Goal: Information Seeking & Learning: Check status

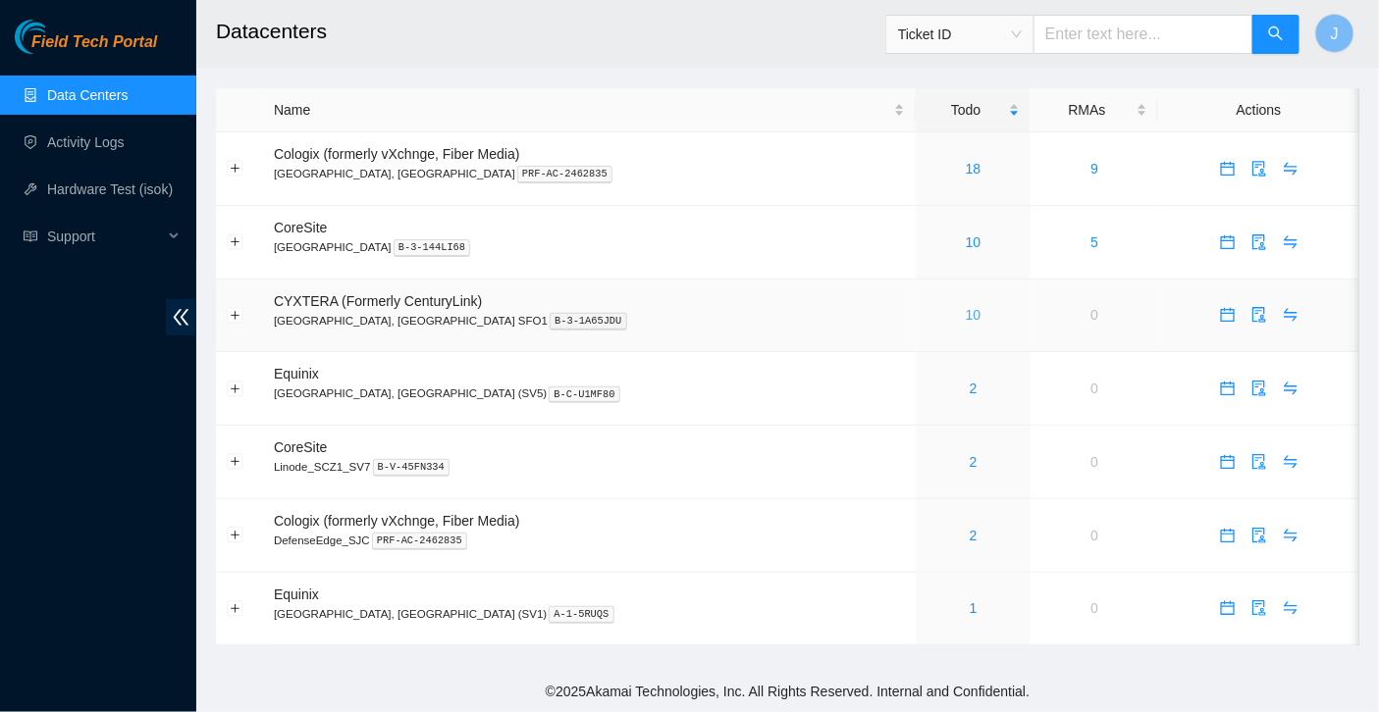
click at [965, 309] on link "10" at bounding box center [973, 315] width 16 height 16
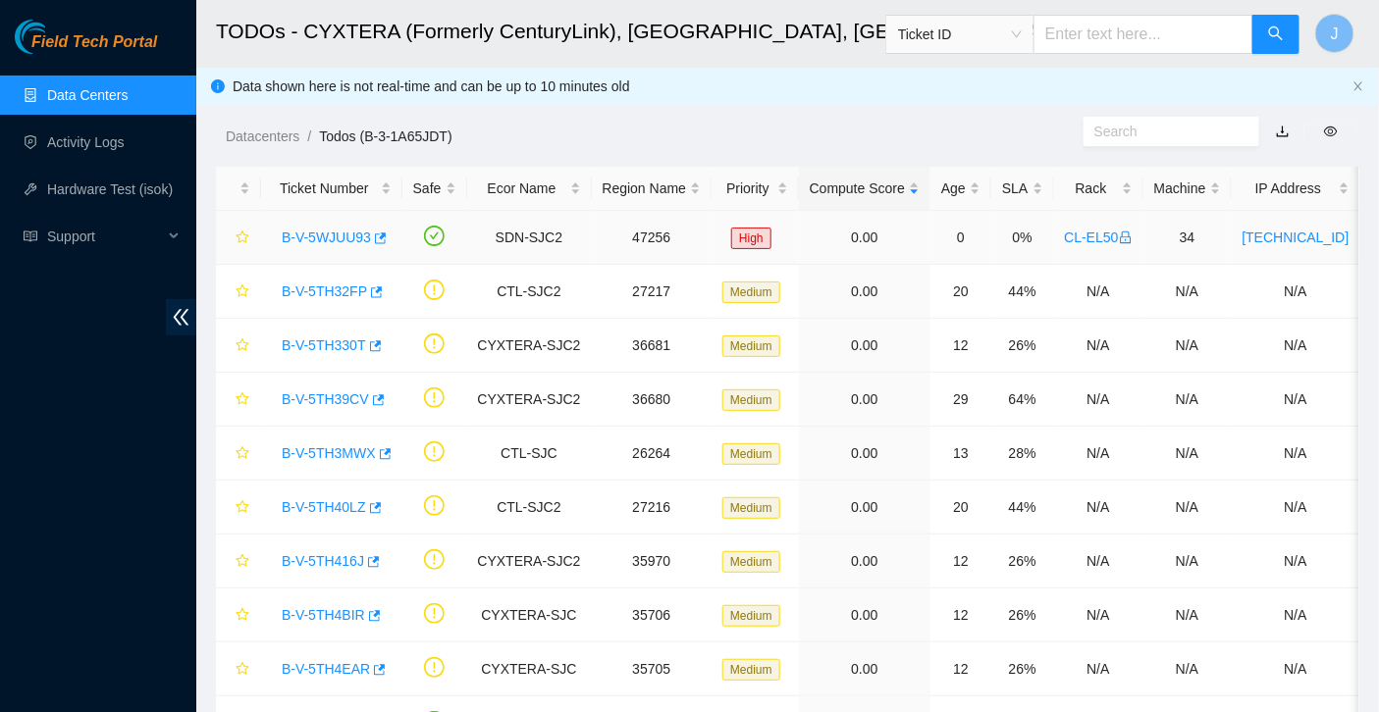
click at [339, 235] on link "B-V-5WJUU93" at bounding box center [326, 238] width 89 height 16
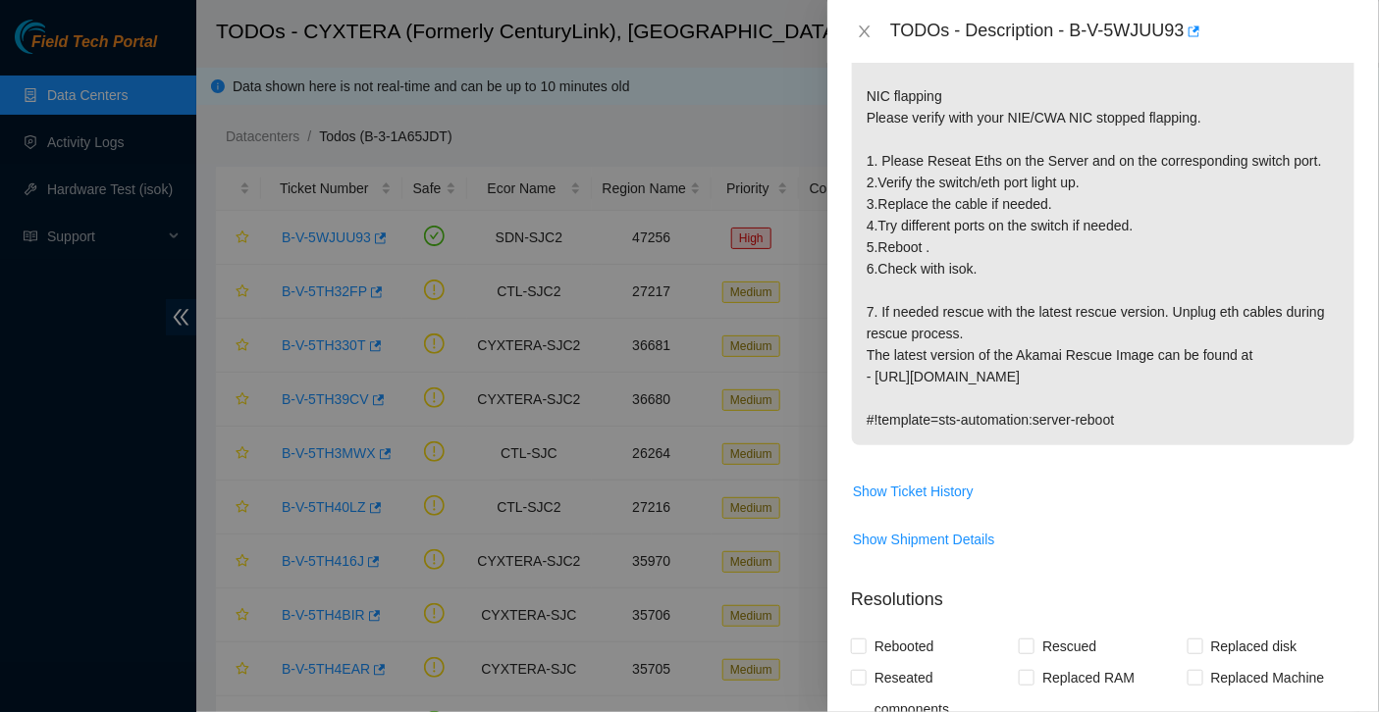
scroll to position [405, 0]
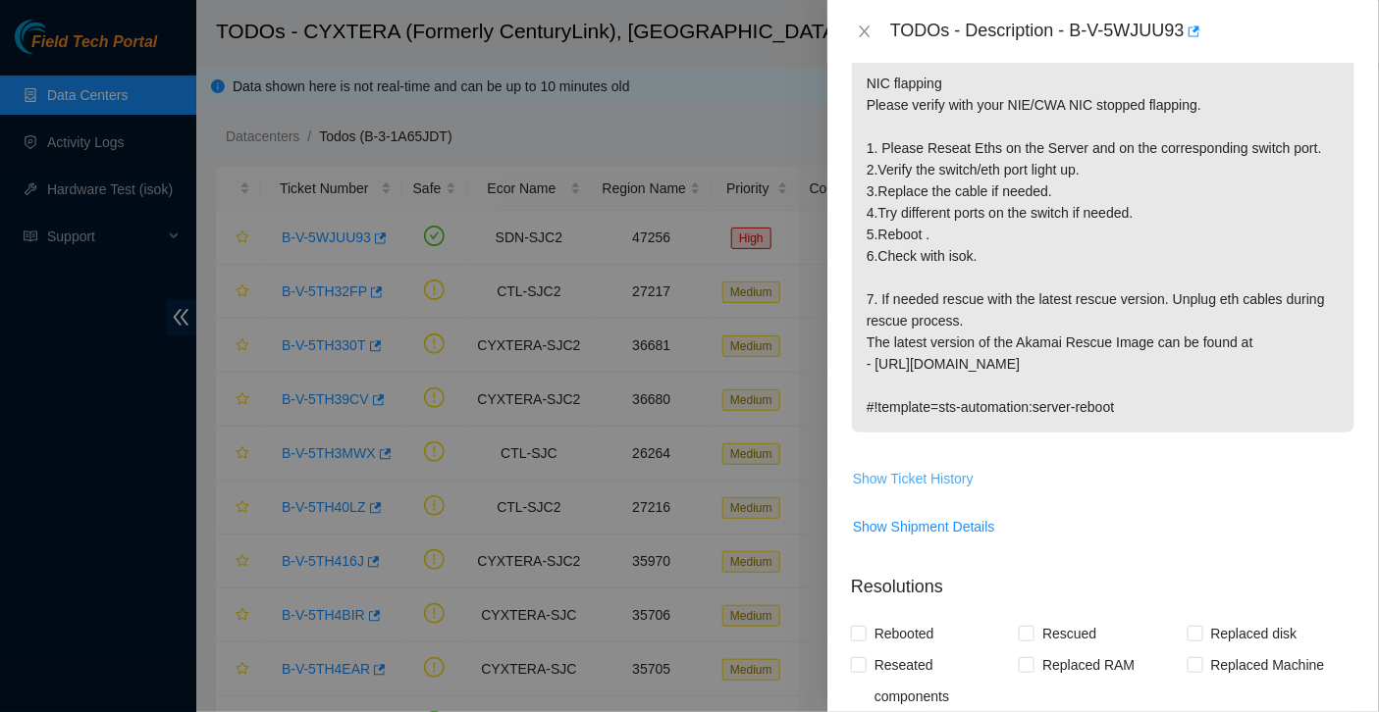
click at [916, 490] on span "Show Ticket History" at bounding box center [913, 479] width 121 height 22
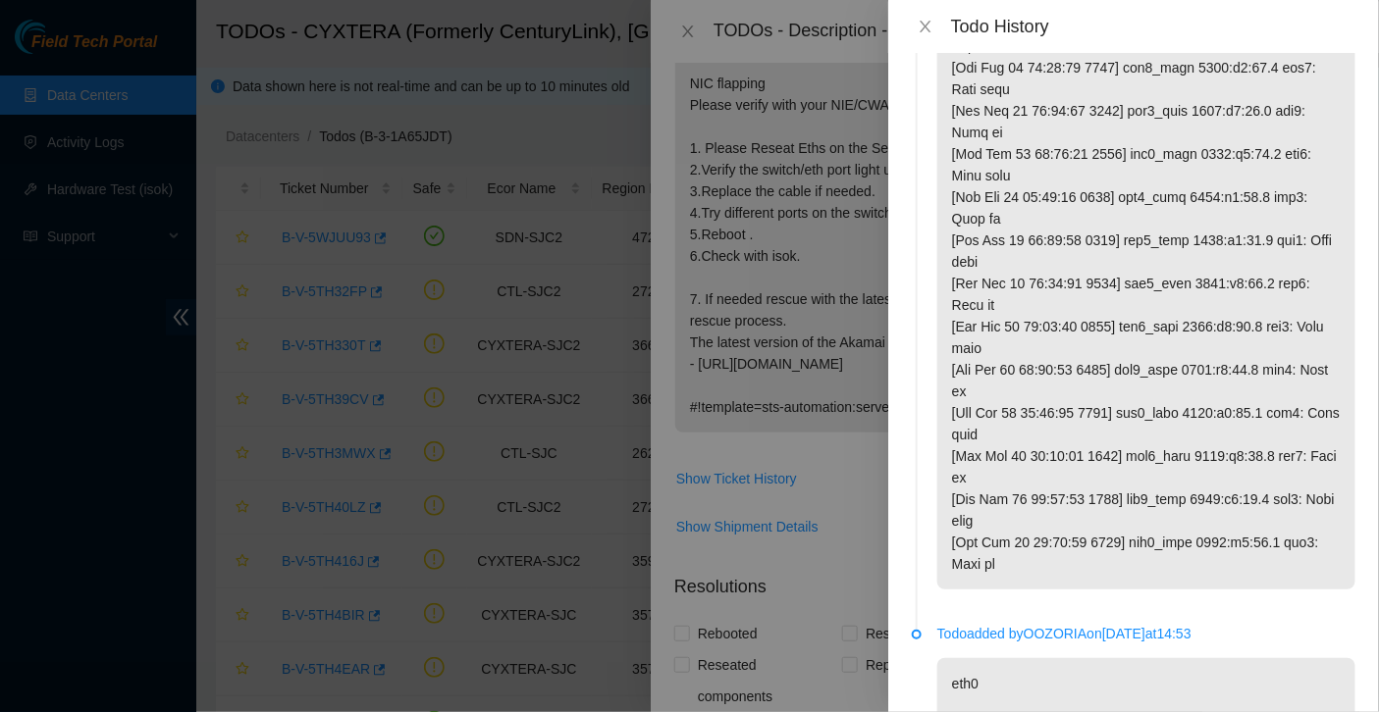
scroll to position [0, 0]
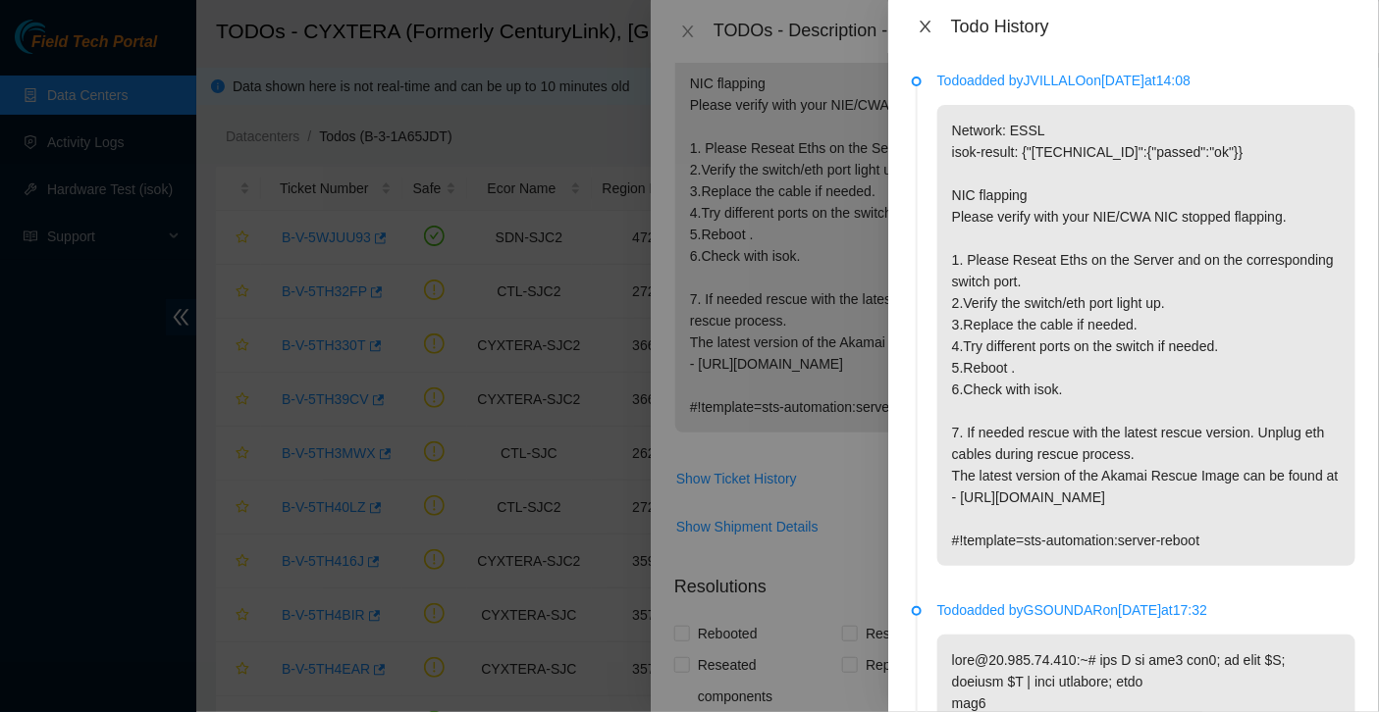
click at [922, 23] on icon "close" at bounding box center [924, 27] width 11 height 12
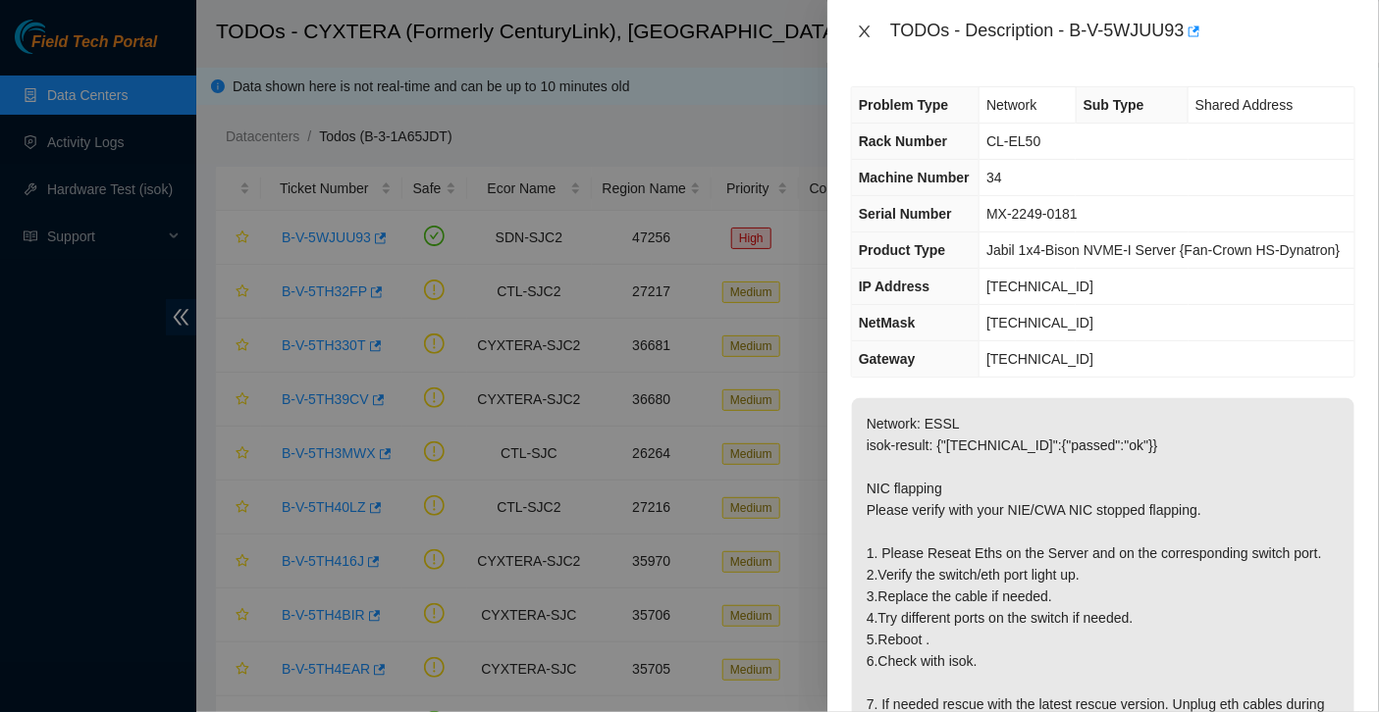
click at [861, 30] on icon "close" at bounding box center [865, 32] width 16 height 16
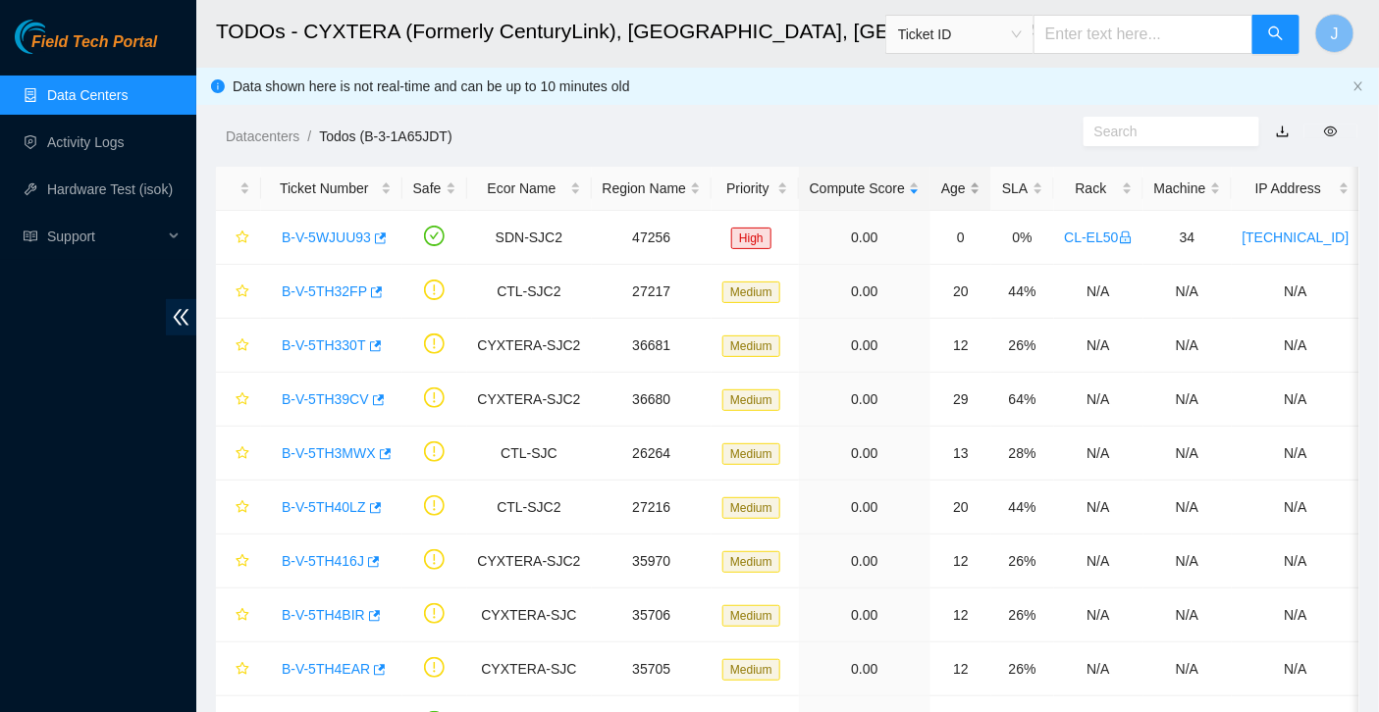
click at [959, 192] on div "Age" at bounding box center [960, 189] width 39 height 22
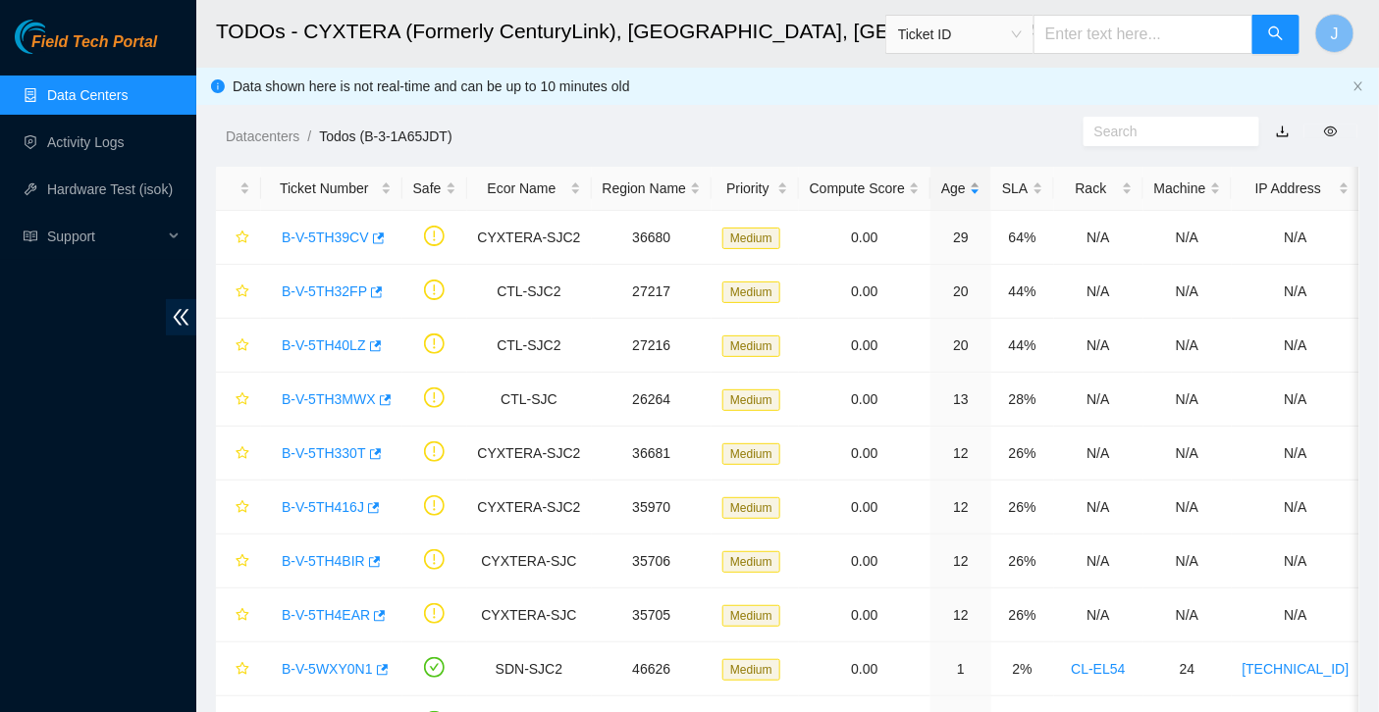
click at [959, 192] on div "Age" at bounding box center [960, 189] width 39 height 22
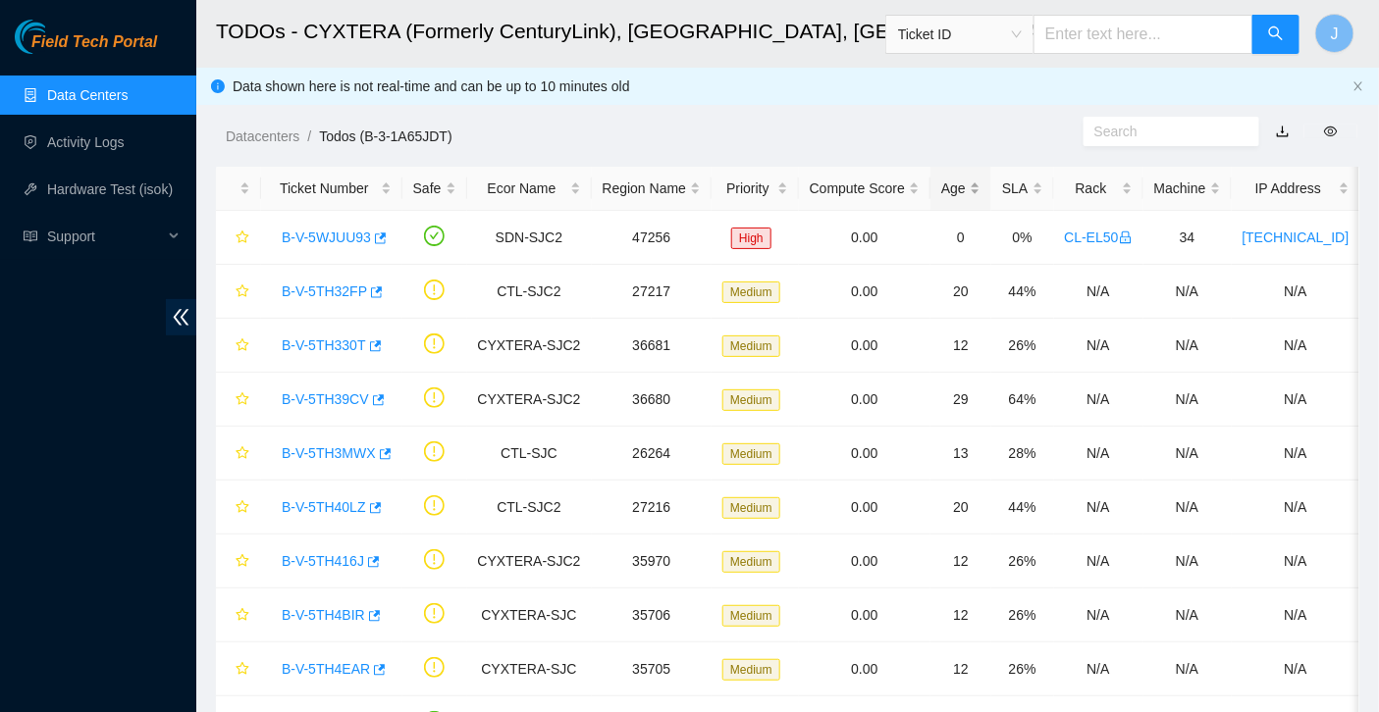
click at [959, 192] on div "Age" at bounding box center [960, 189] width 39 height 22
click at [332, 340] on link "B-V-5TH330T" at bounding box center [324, 346] width 84 height 16
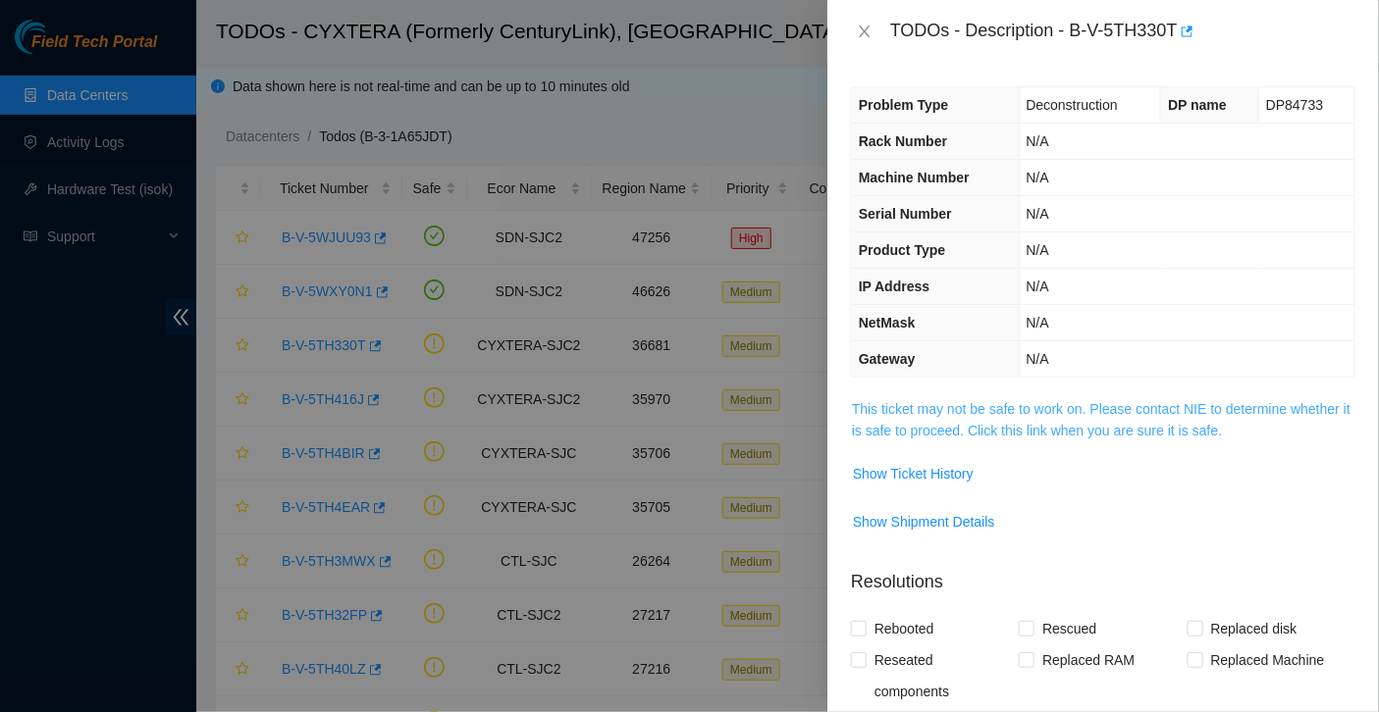
click at [1084, 418] on link "This ticket may not be safe to work on. Please contact NIE to determine whether…" at bounding box center [1101, 419] width 498 height 37
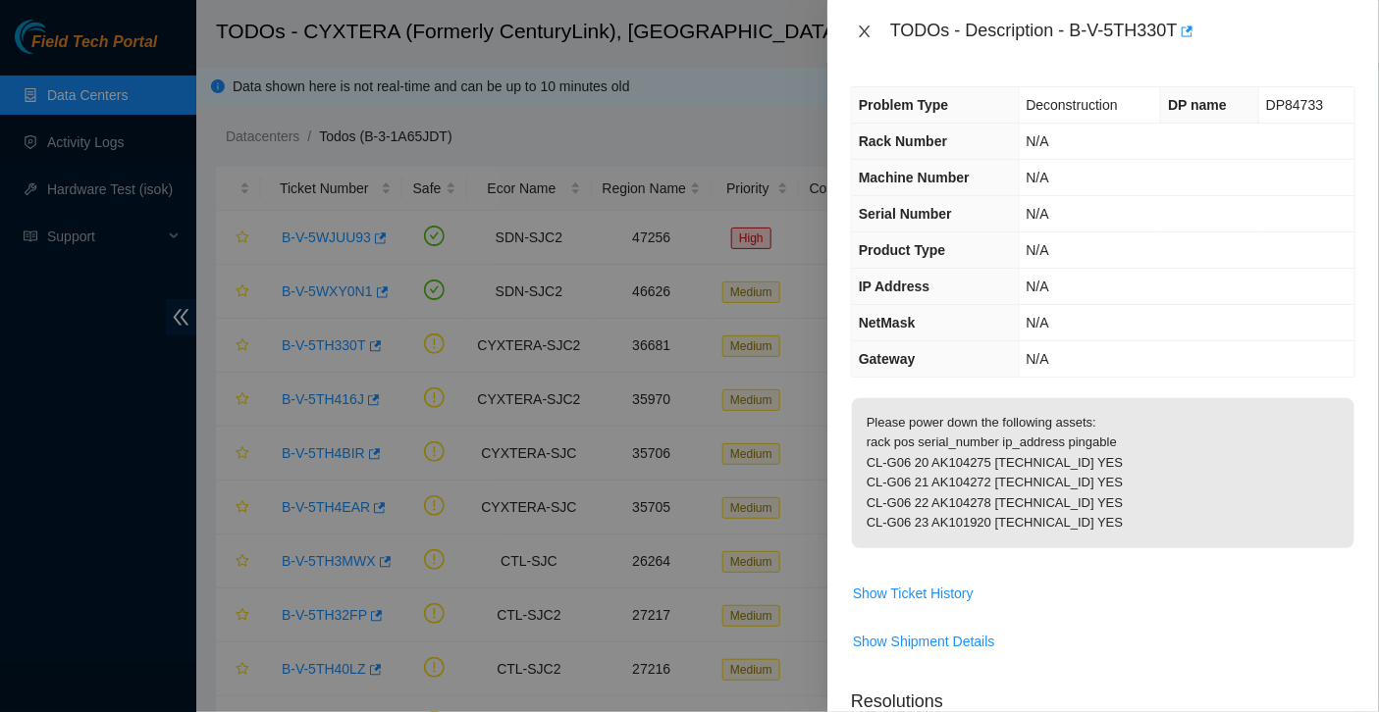
click at [854, 25] on button "Close" at bounding box center [864, 32] width 27 height 19
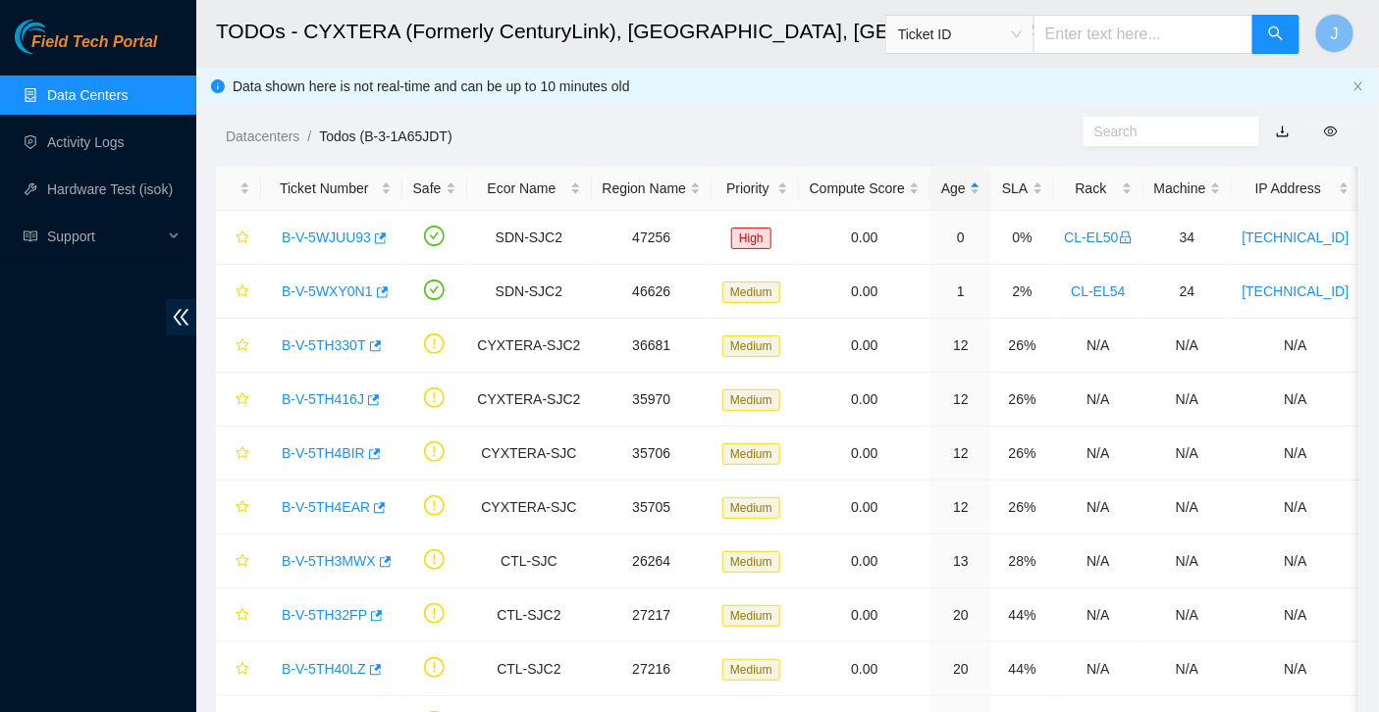
click at [85, 99] on link "Data Centers" at bounding box center [87, 95] width 80 height 16
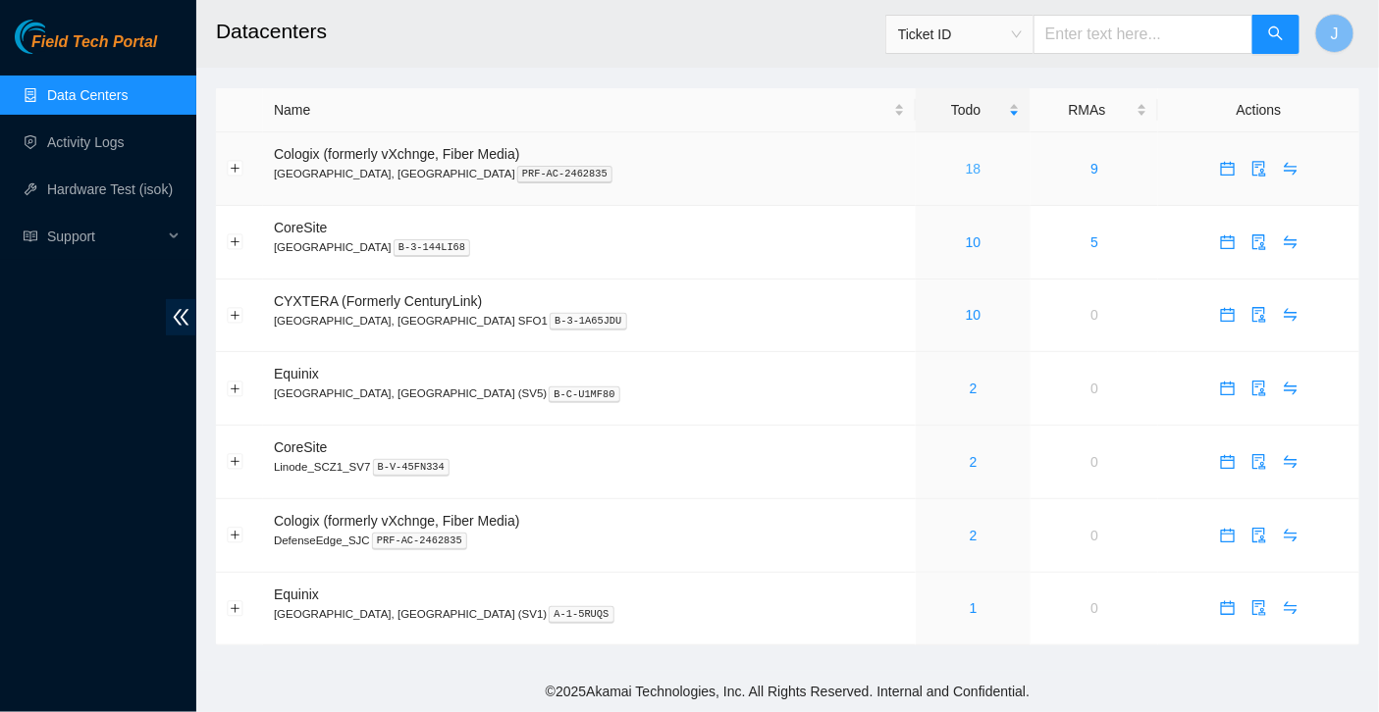
click at [965, 171] on link "18" at bounding box center [973, 169] width 16 height 16
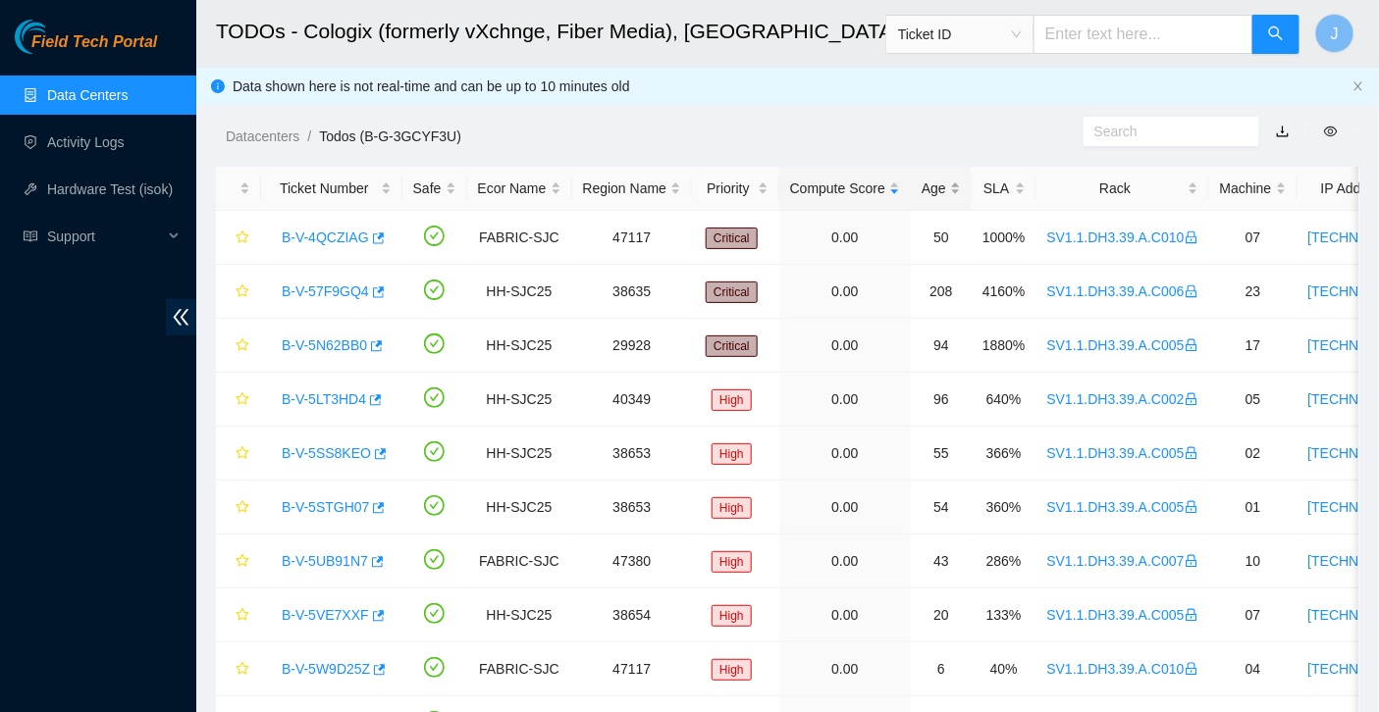
click at [954, 199] on div "Age" at bounding box center [940, 189] width 39 height 22
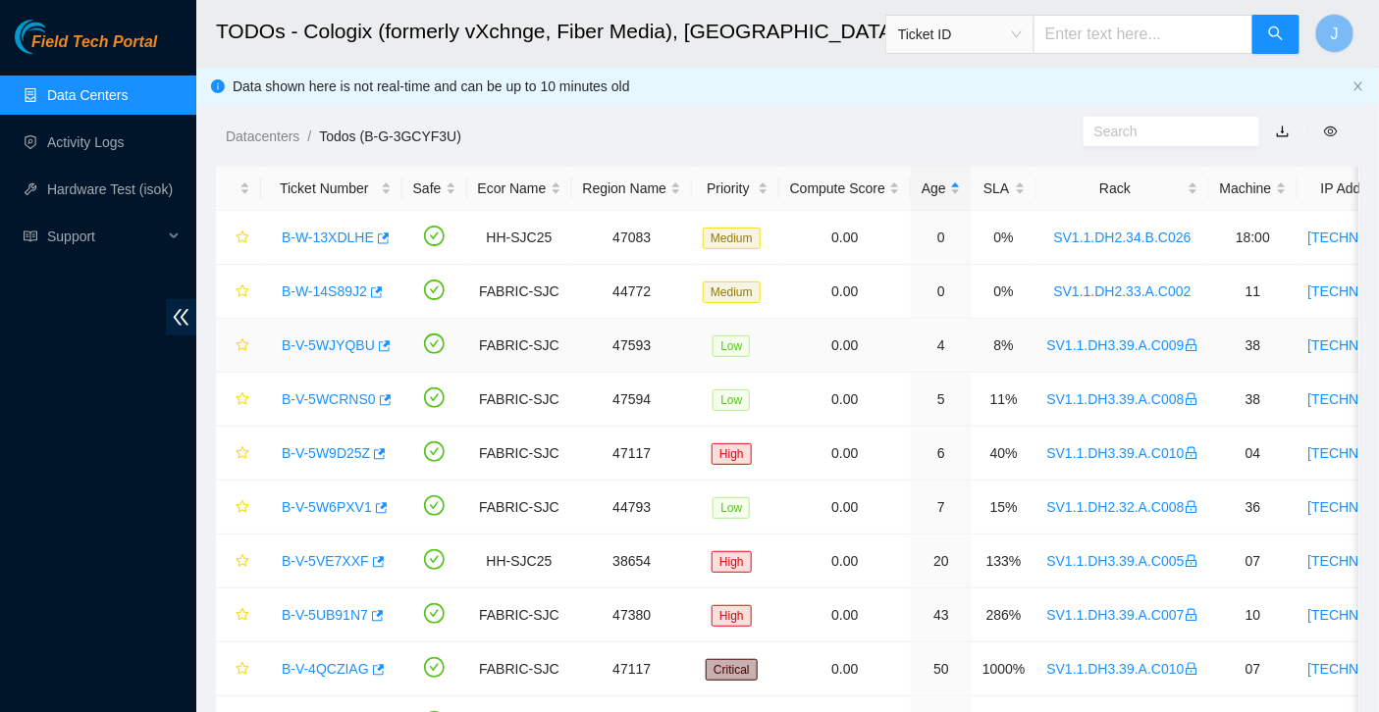
click at [339, 348] on link "B-V-5WJYQBU" at bounding box center [328, 346] width 93 height 16
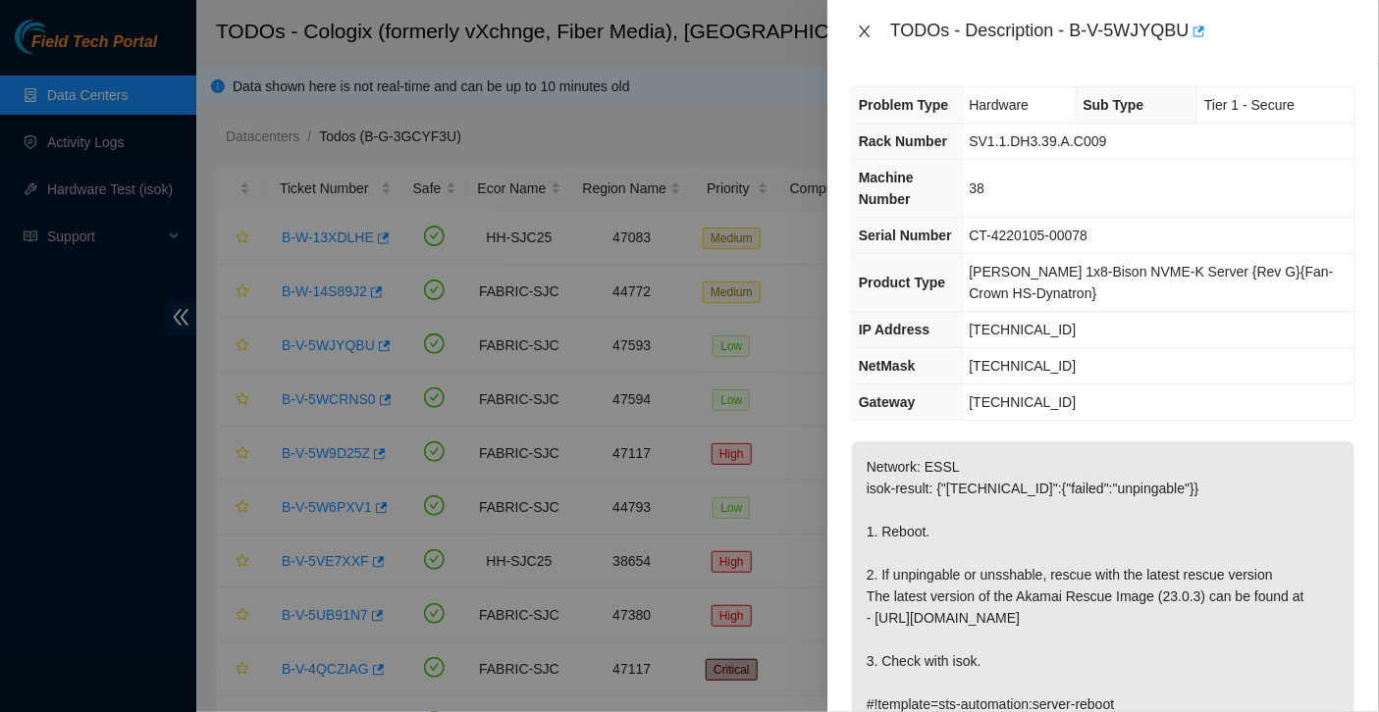
click at [859, 31] on icon "close" at bounding box center [865, 32] width 16 height 16
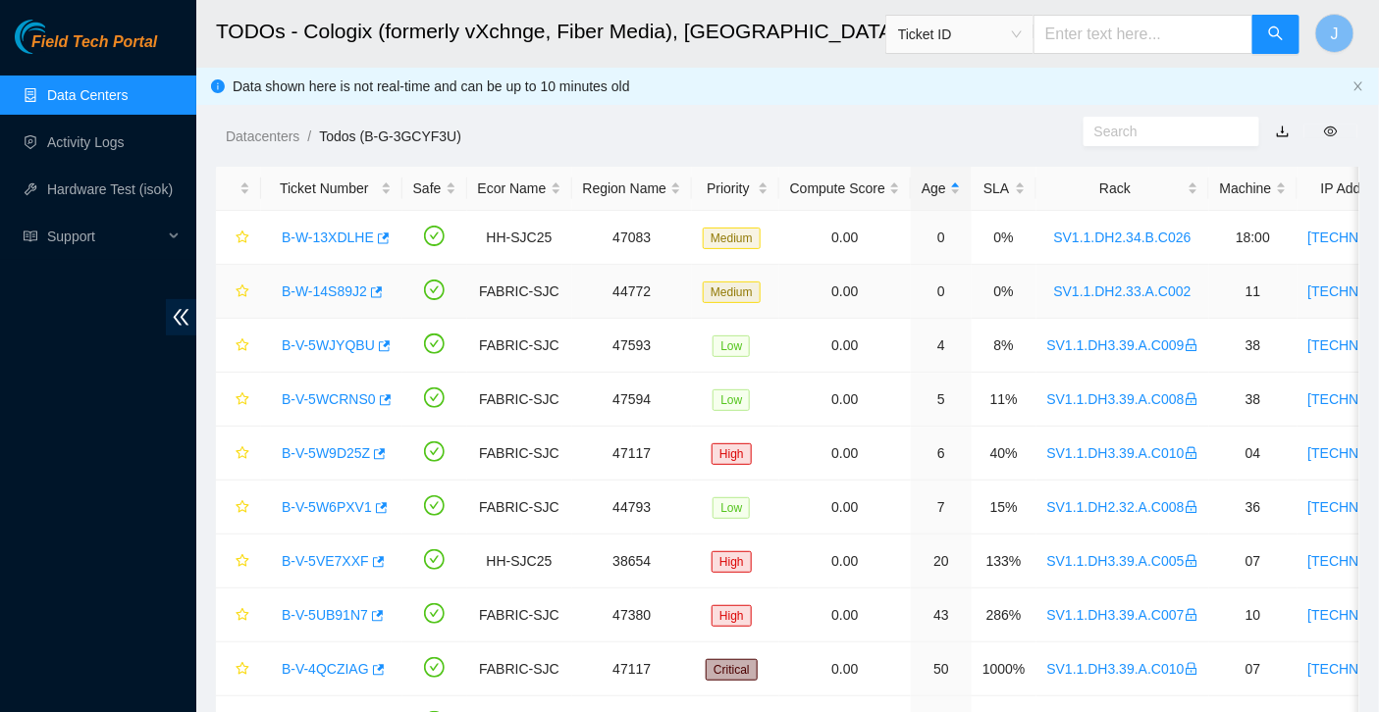
click at [353, 295] on link "B-W-14S89J2" at bounding box center [324, 292] width 85 height 16
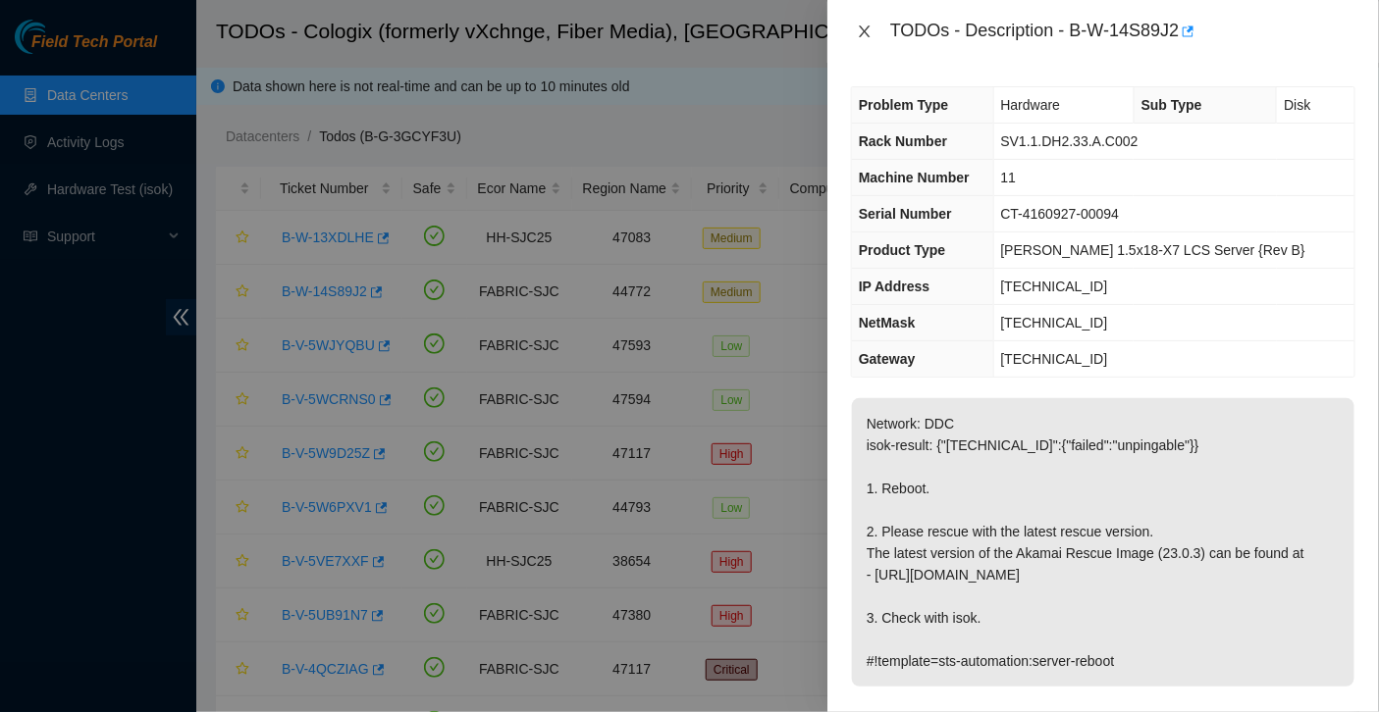
click at [868, 37] on icon "close" at bounding box center [865, 32] width 16 height 16
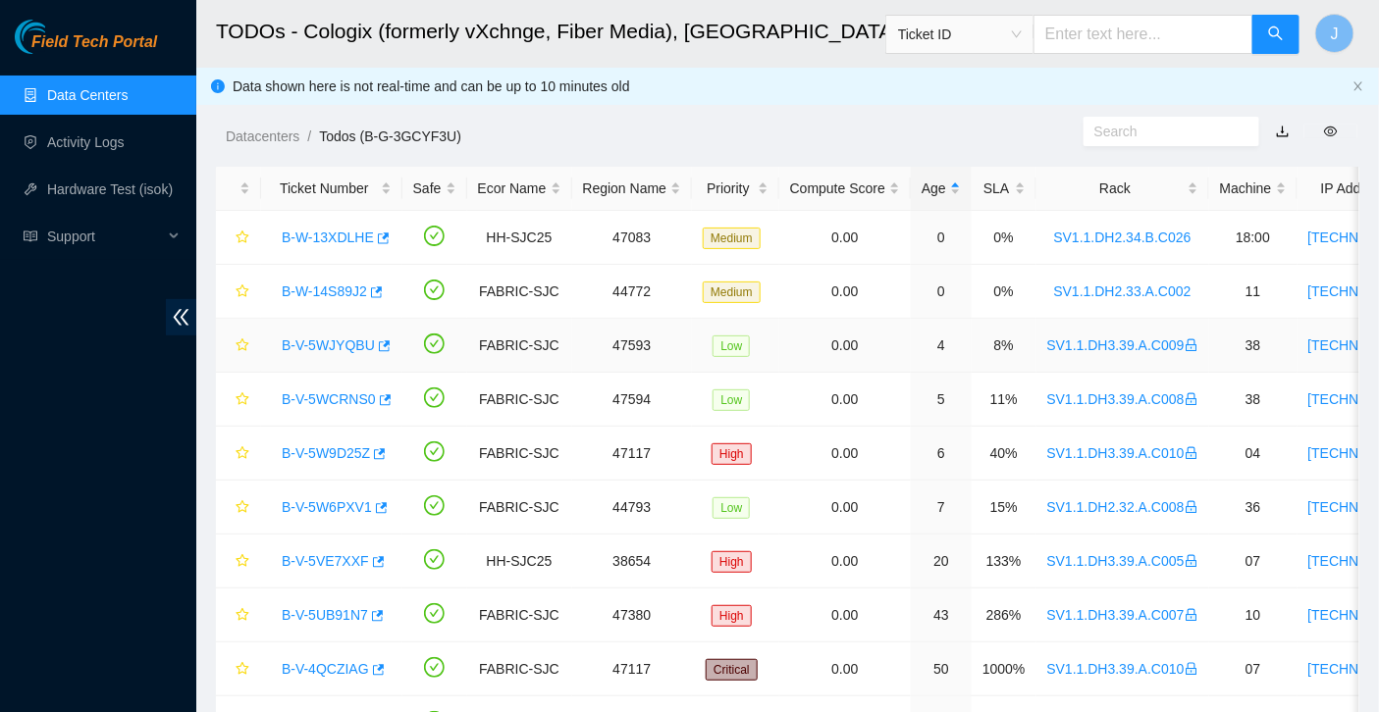
click at [331, 340] on link "B-V-5WJYQBU" at bounding box center [328, 346] width 93 height 16
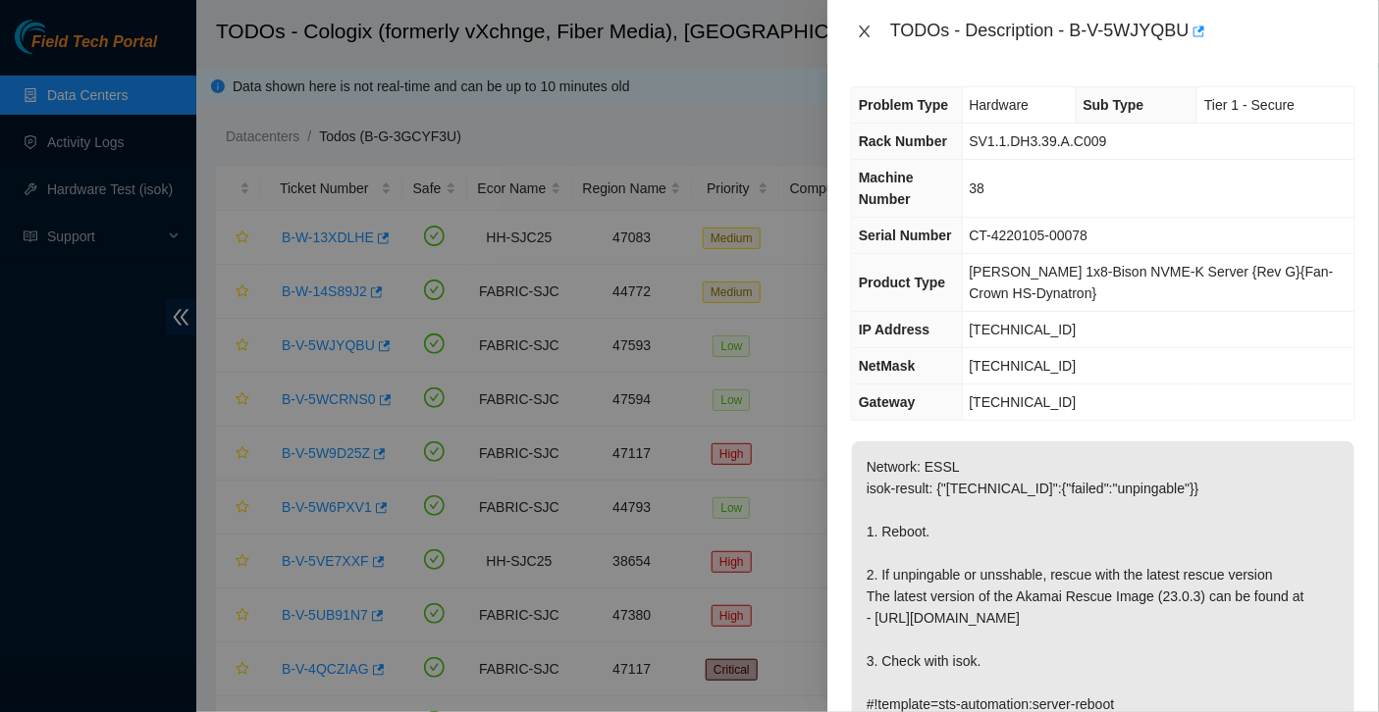
click at [857, 30] on icon "close" at bounding box center [865, 32] width 16 height 16
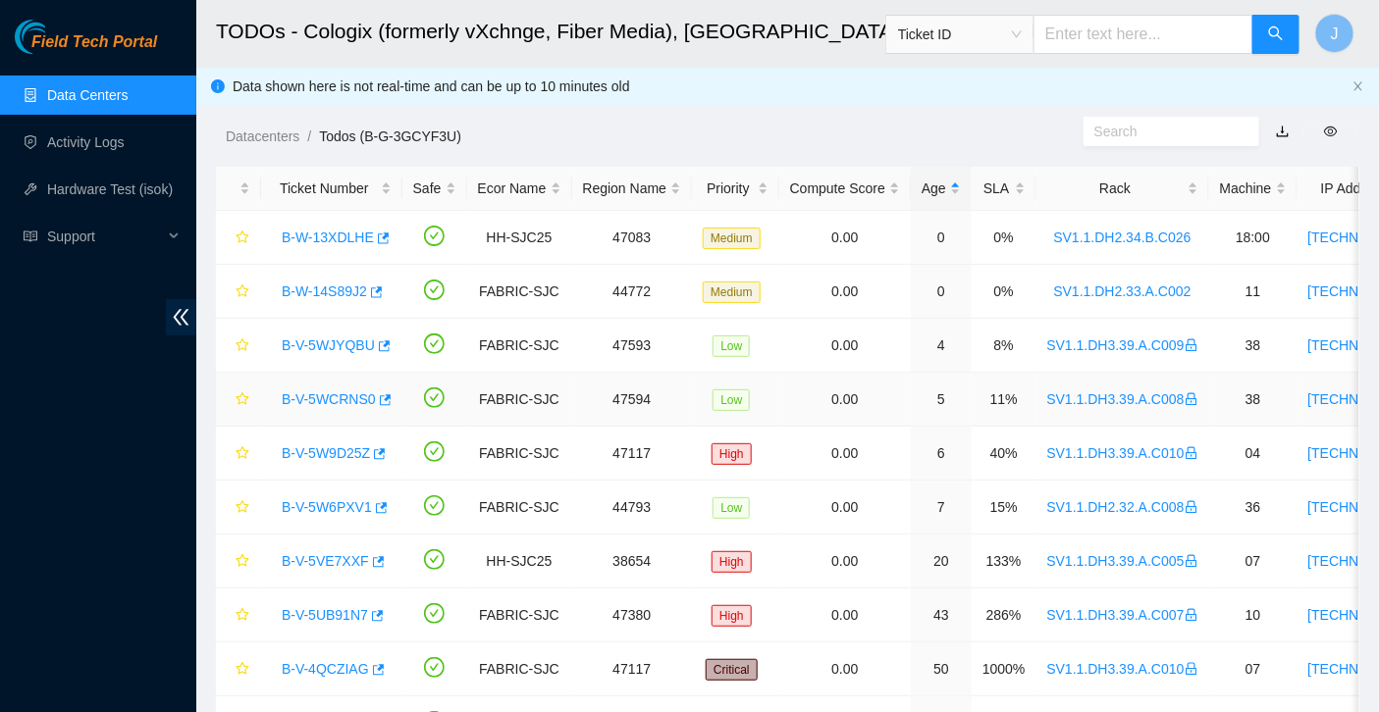
click at [341, 393] on link "B-V-5WCRNS0" at bounding box center [329, 399] width 94 height 16
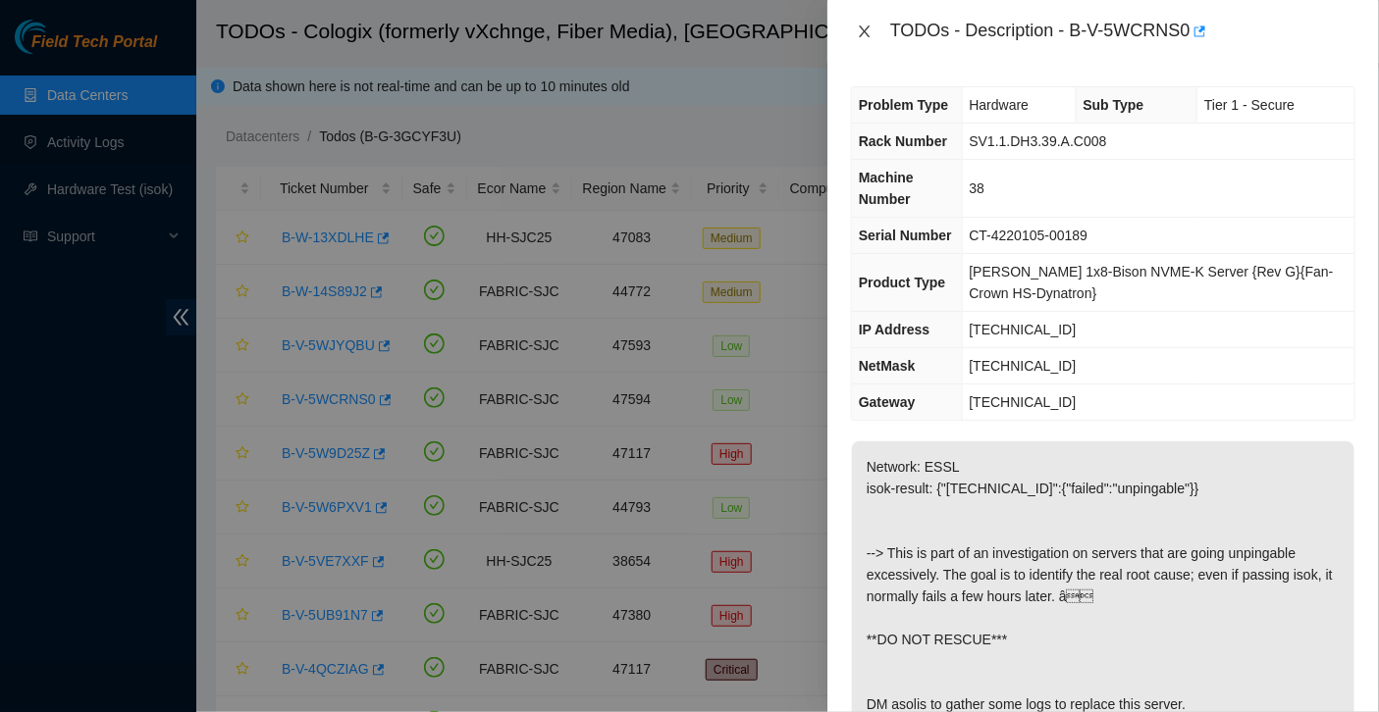
click at [867, 26] on icon "close" at bounding box center [865, 32] width 16 height 16
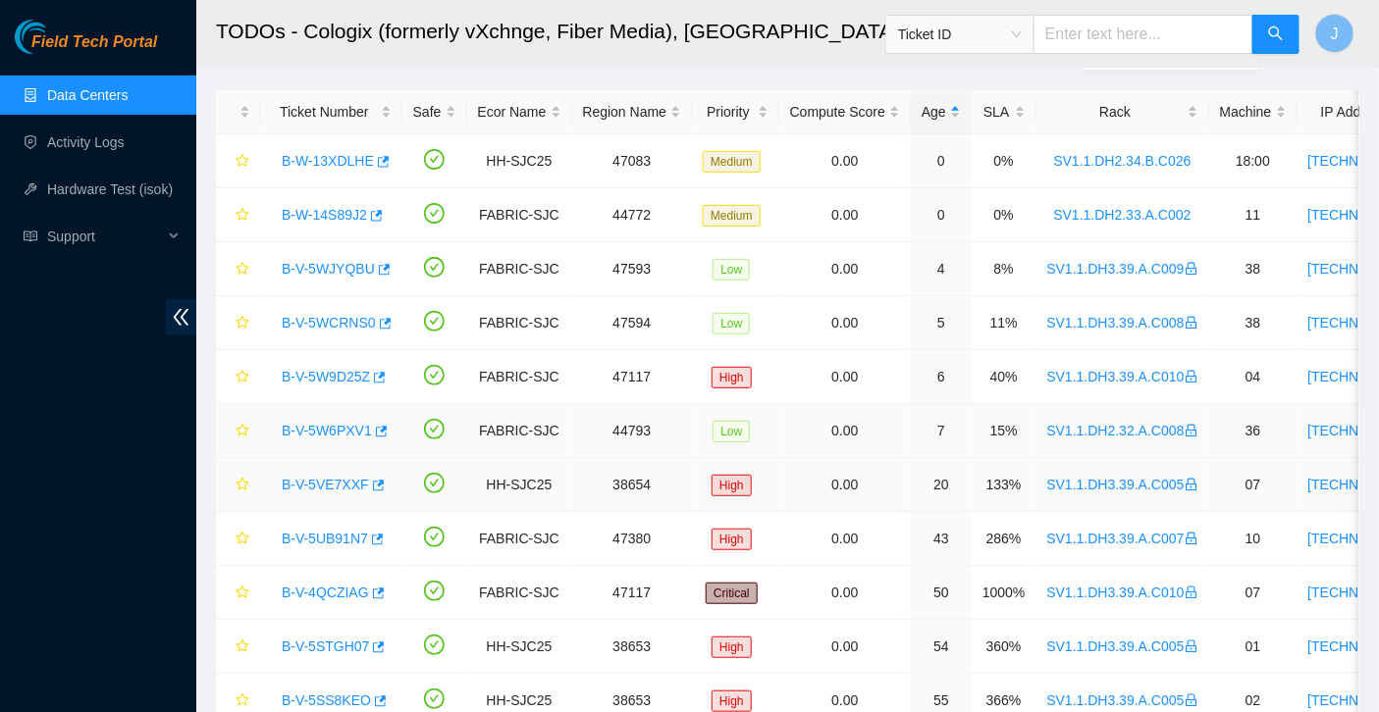
scroll to position [83, 0]
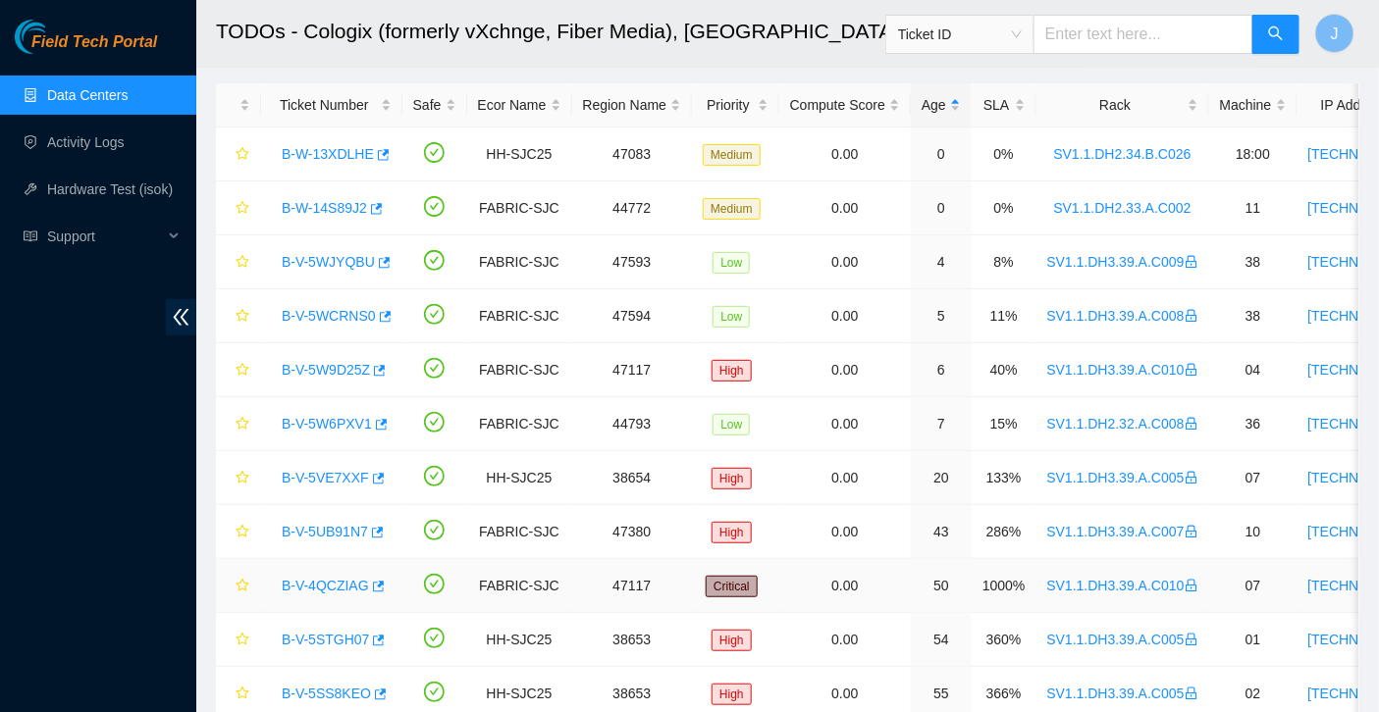
click at [338, 580] on link "B-V-4QCZIAG" at bounding box center [325, 586] width 87 height 16
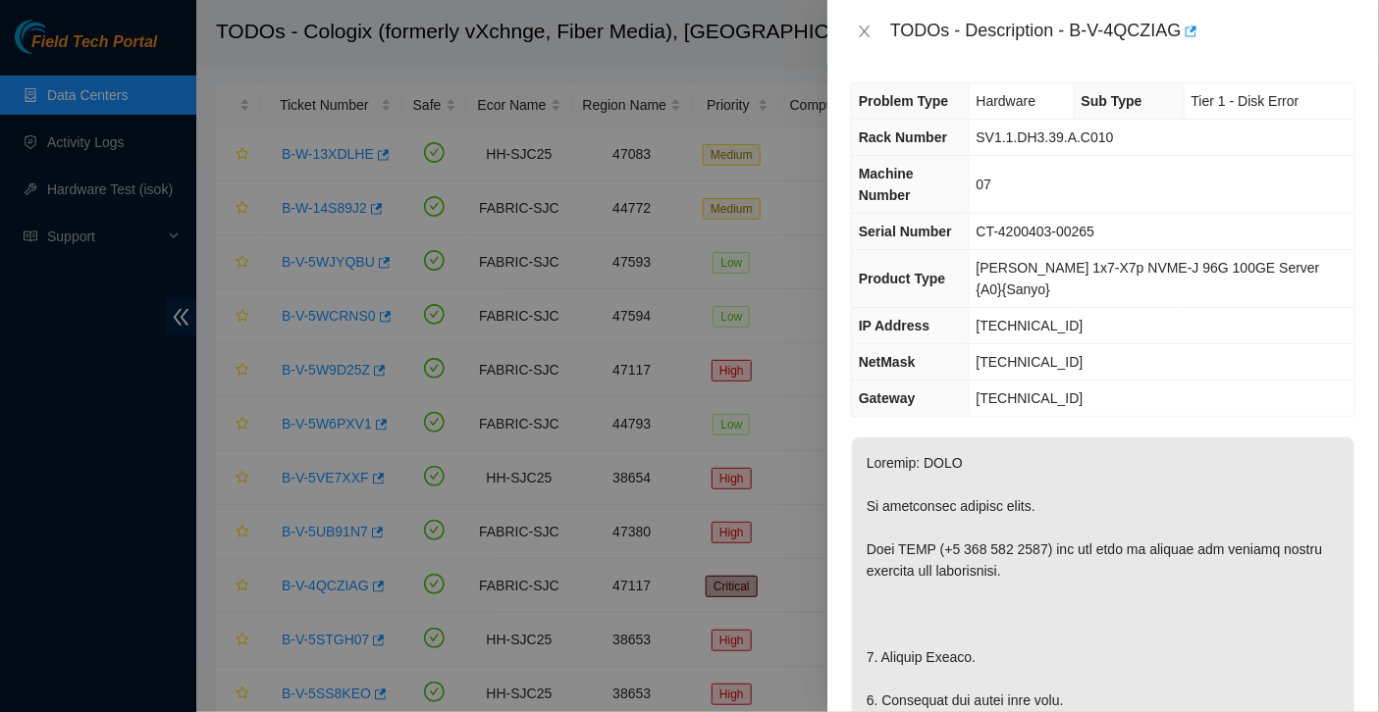
scroll to position [0, 0]
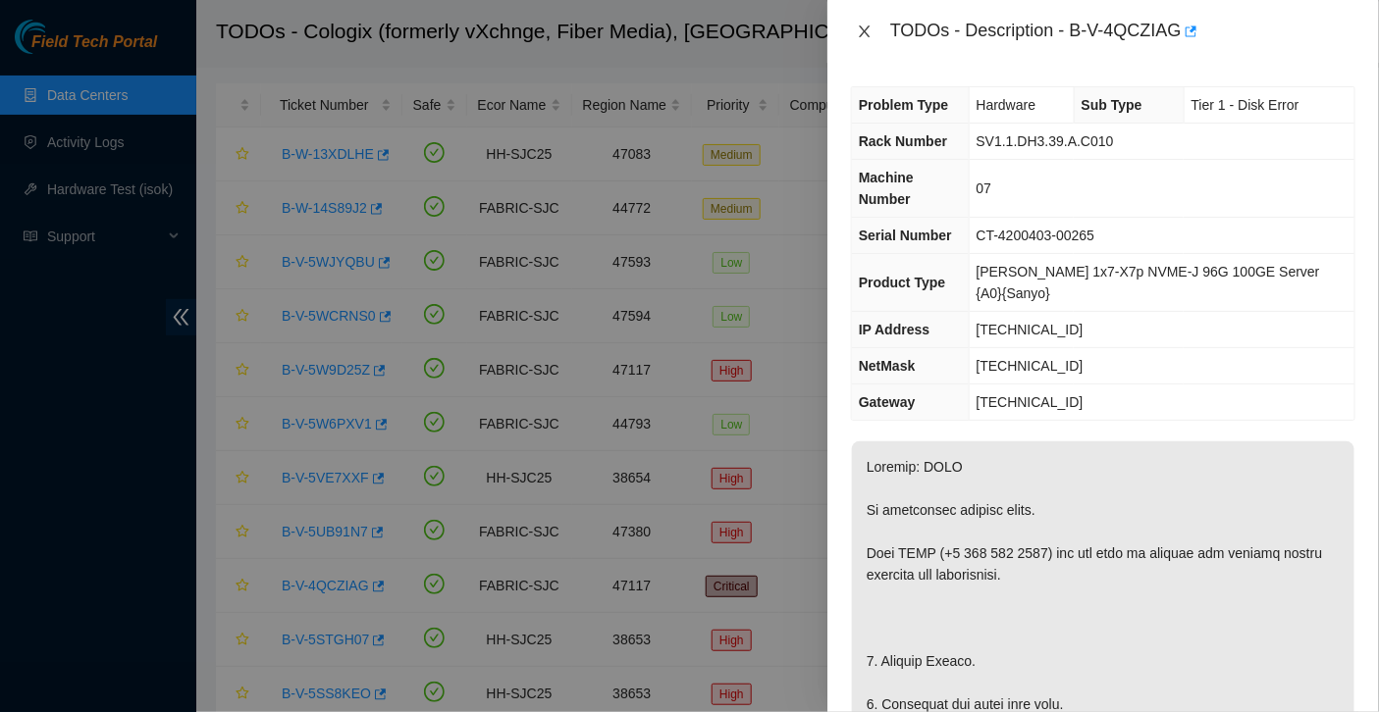
click at [873, 32] on button "Close" at bounding box center [864, 32] width 27 height 19
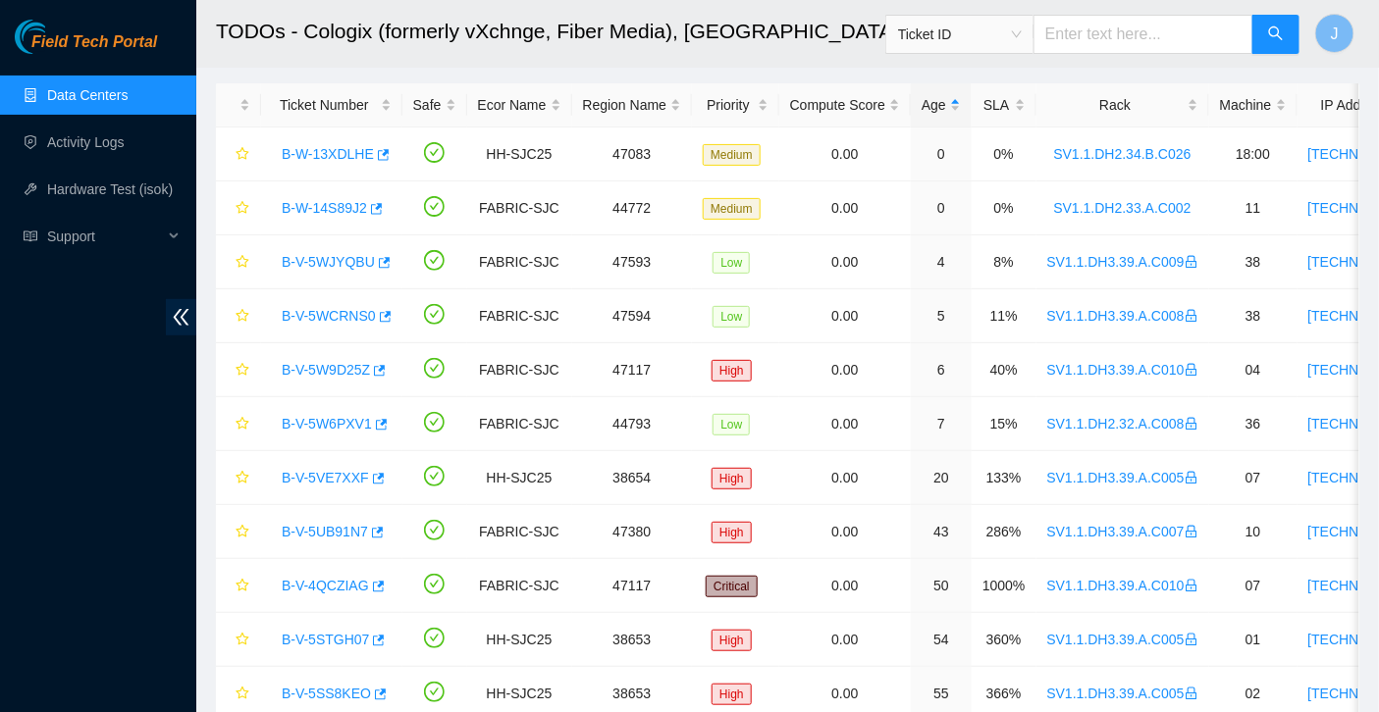
click at [62, 96] on link "Data Centers" at bounding box center [87, 95] width 80 height 16
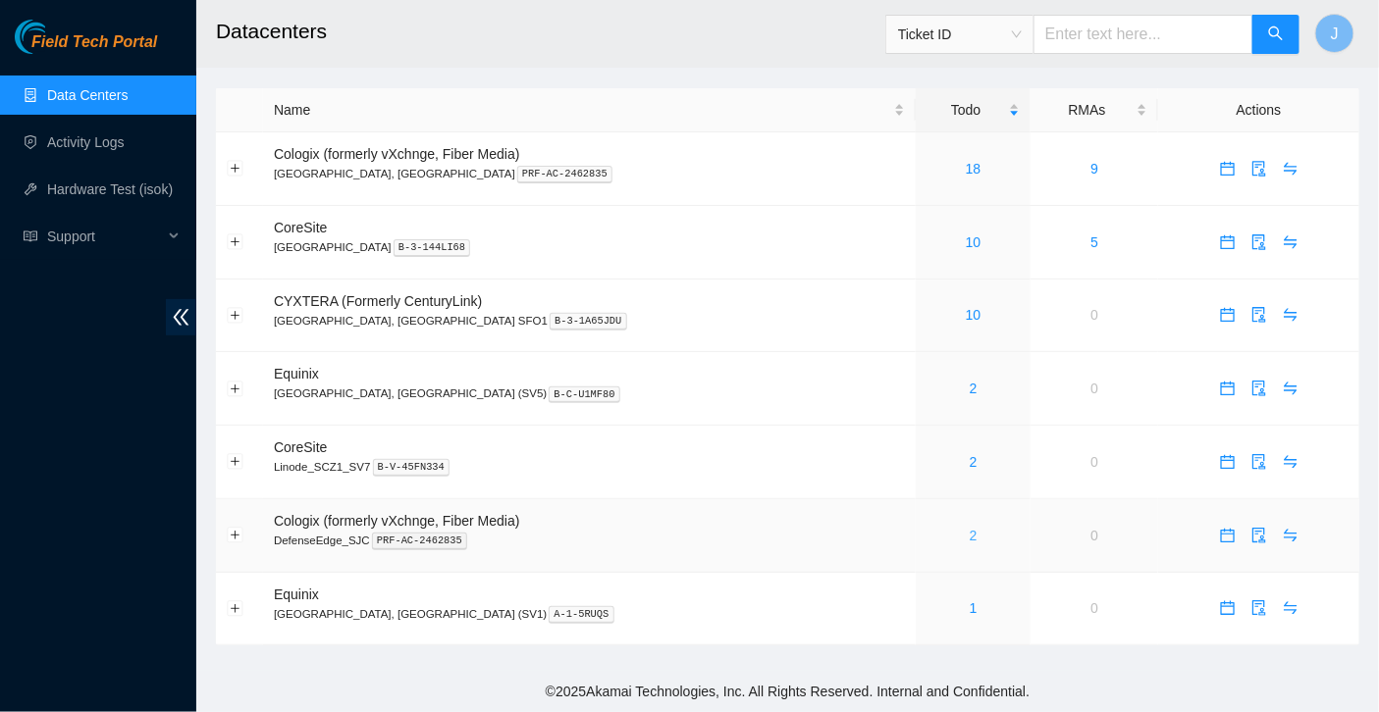
click at [969, 529] on link "2" at bounding box center [973, 536] width 8 height 16
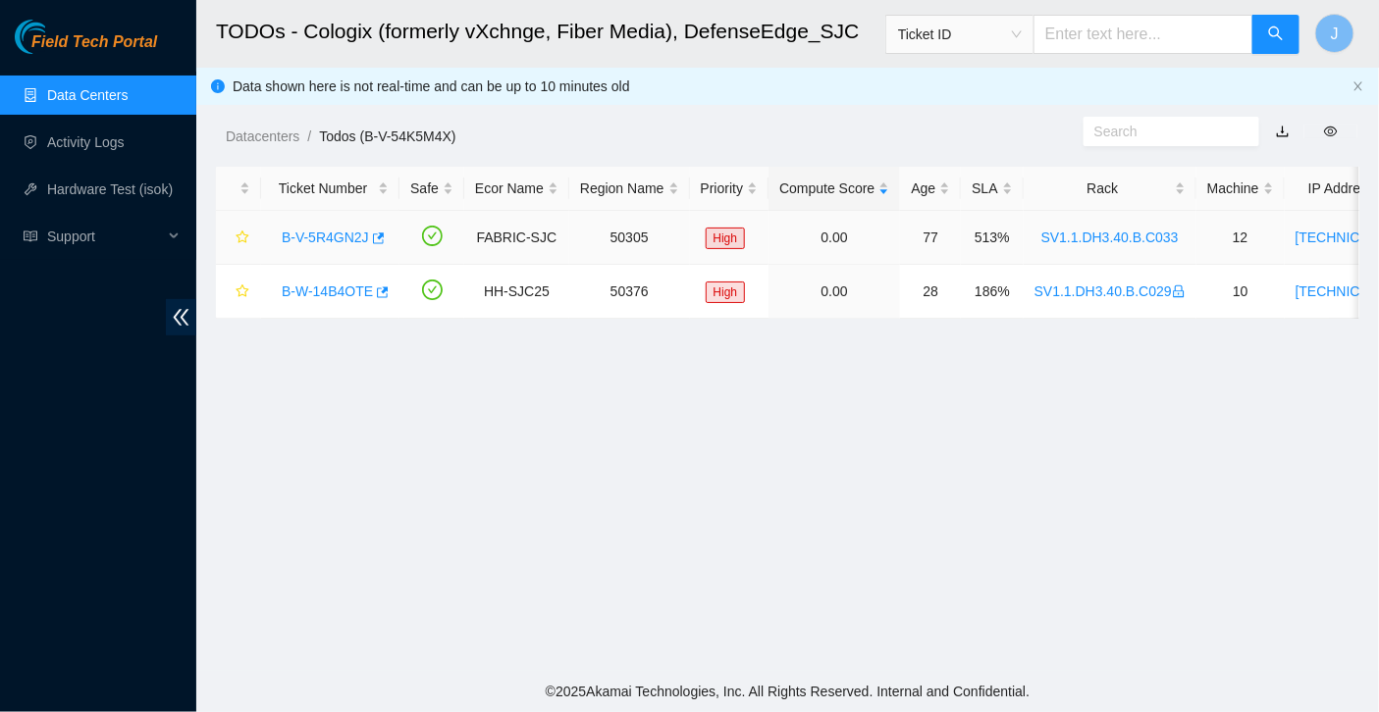
click at [306, 234] on link "B-V-5R4GN2J" at bounding box center [325, 238] width 87 height 16
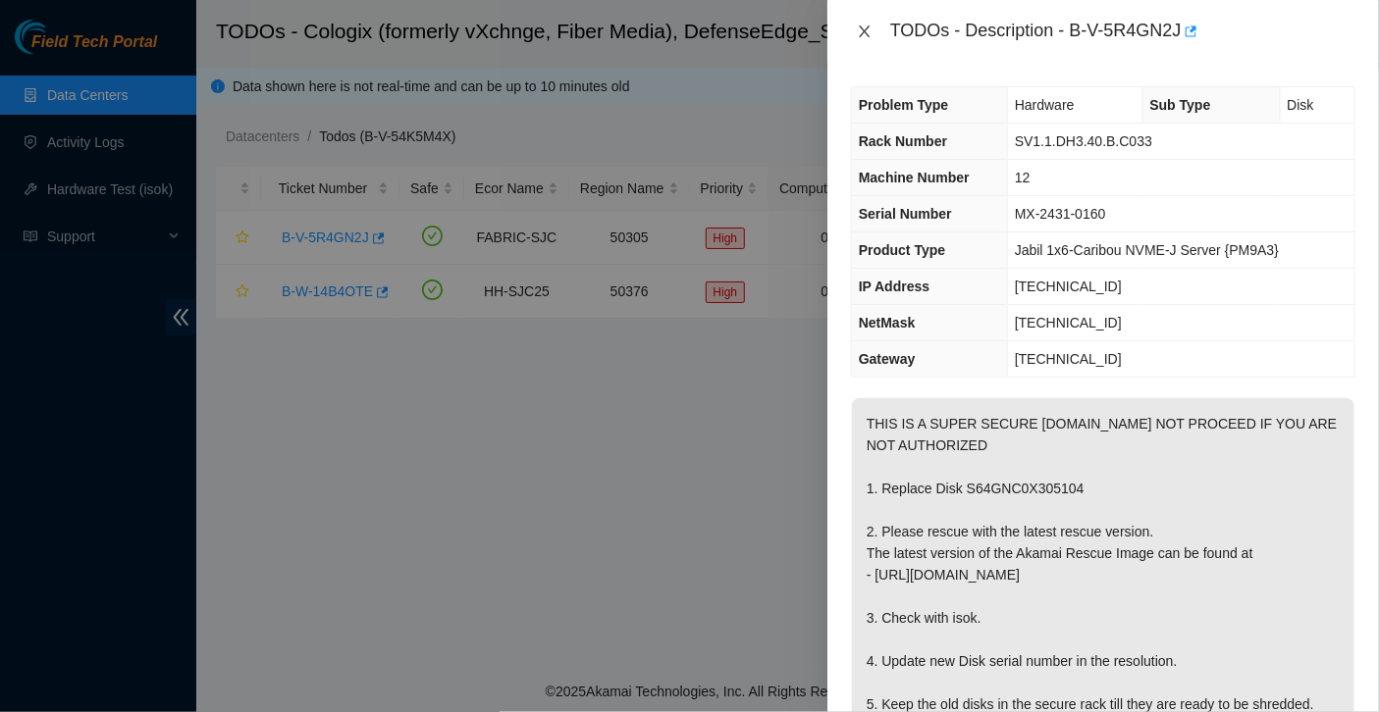
click at [859, 38] on icon "close" at bounding box center [865, 32] width 16 height 16
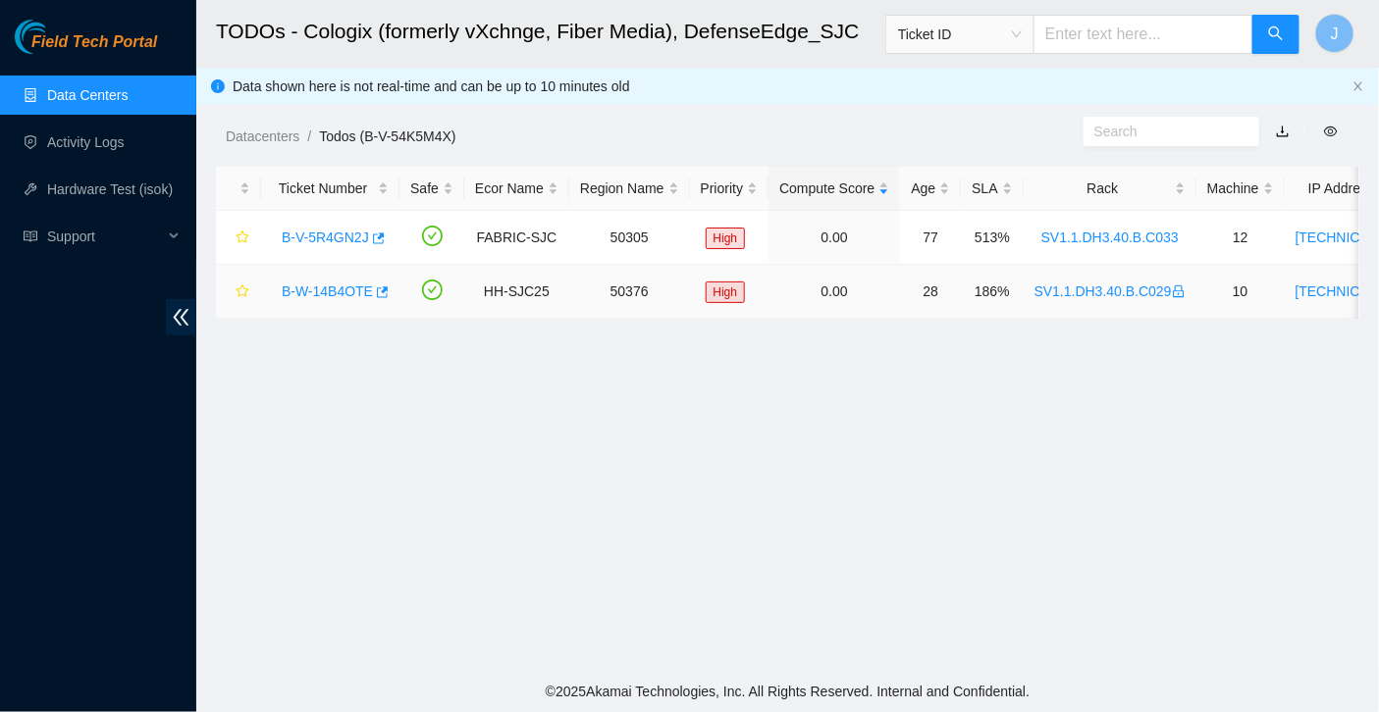
click at [317, 290] on link "B-W-14B4OTE" at bounding box center [327, 292] width 91 height 16
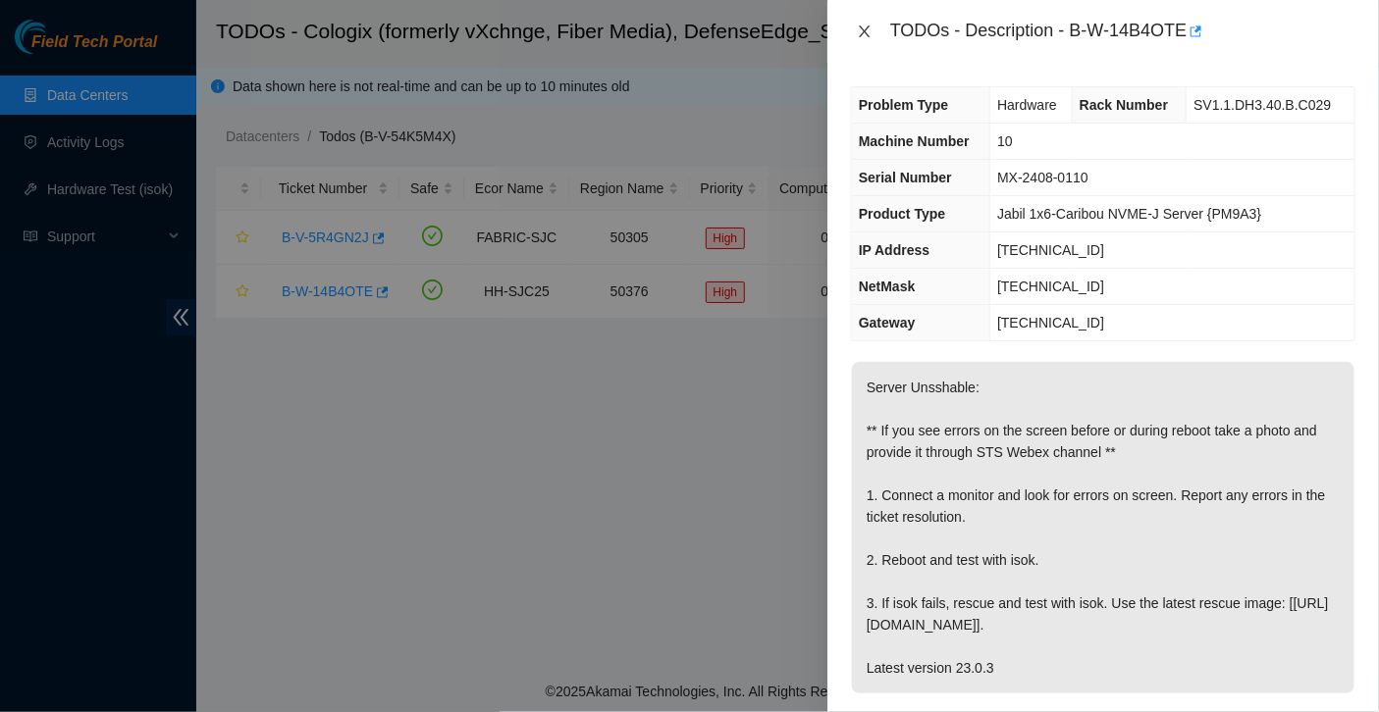
click at [867, 24] on icon "close" at bounding box center [865, 32] width 16 height 16
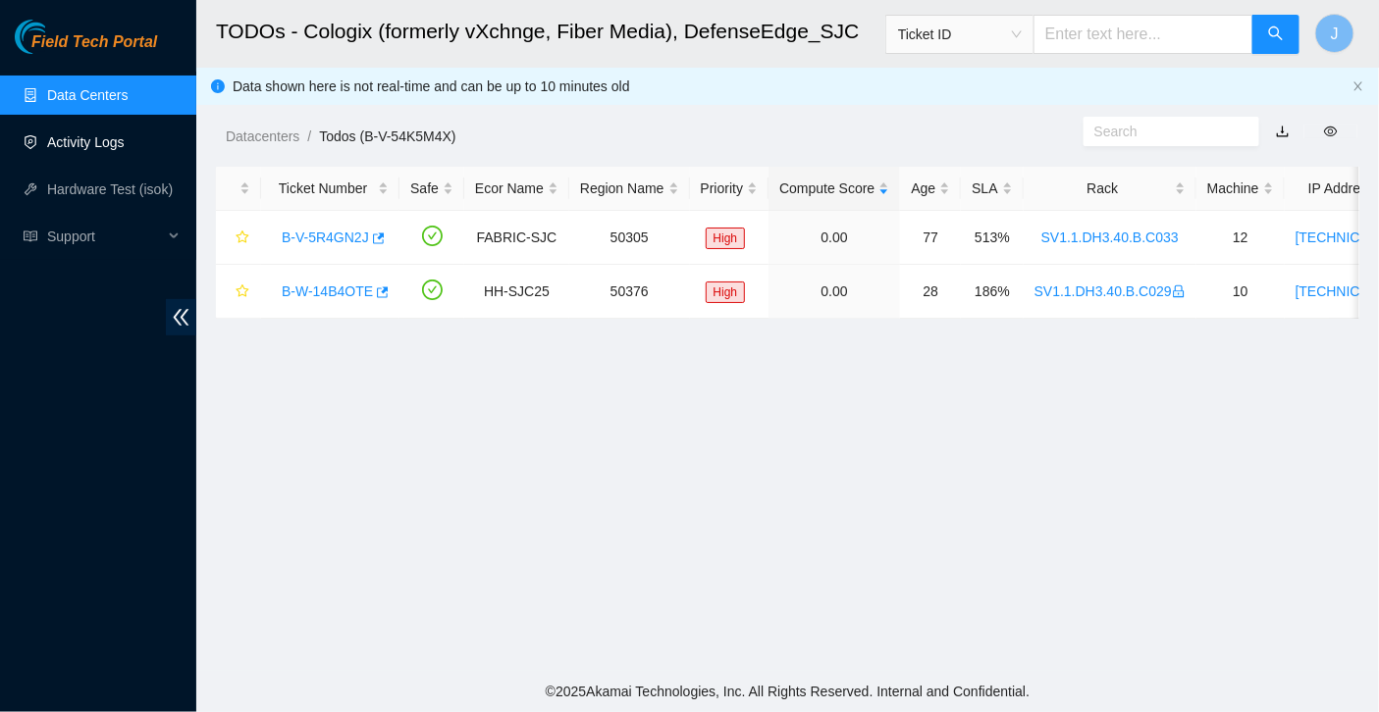
click at [97, 137] on link "Activity Logs" at bounding box center [86, 142] width 78 height 16
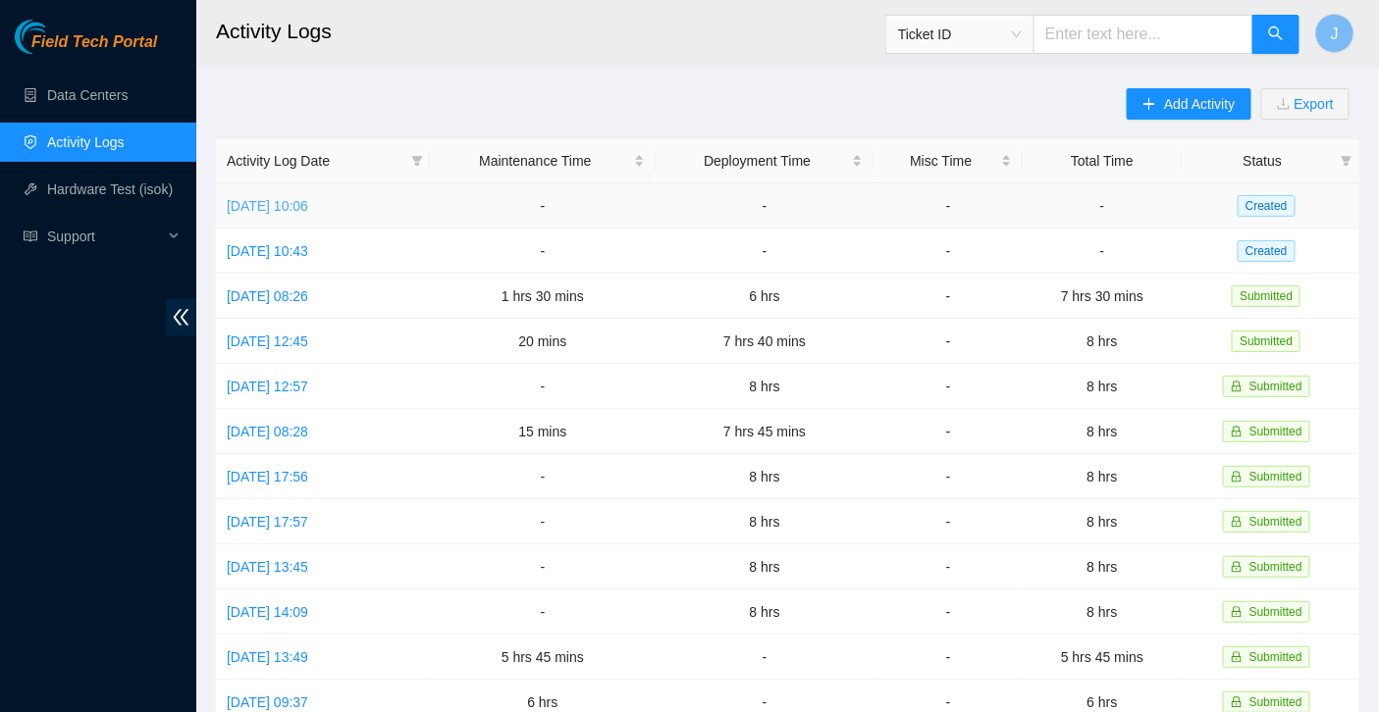
click at [308, 208] on link "Mon, 29 Sep 2025 10:06" at bounding box center [267, 206] width 81 height 16
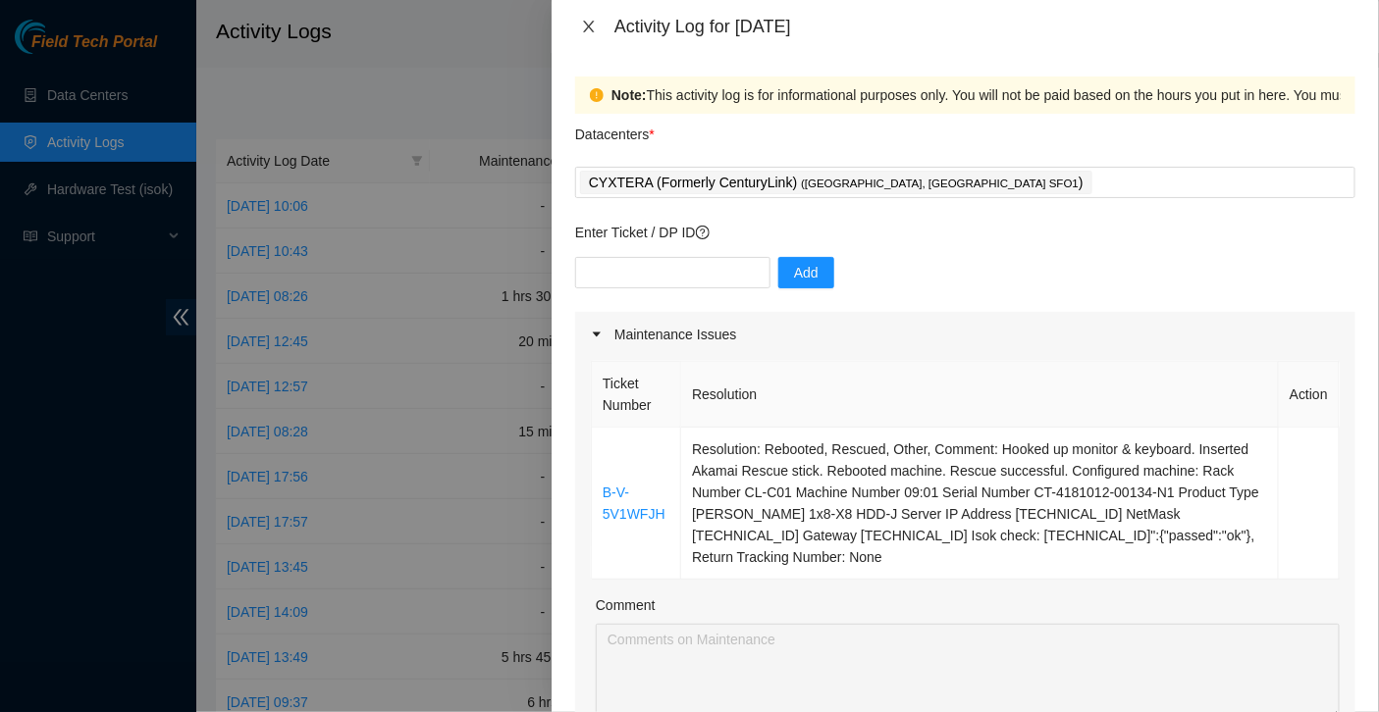
click at [596, 26] on icon "close" at bounding box center [589, 27] width 16 height 16
